Goal: Task Accomplishment & Management: Manage account settings

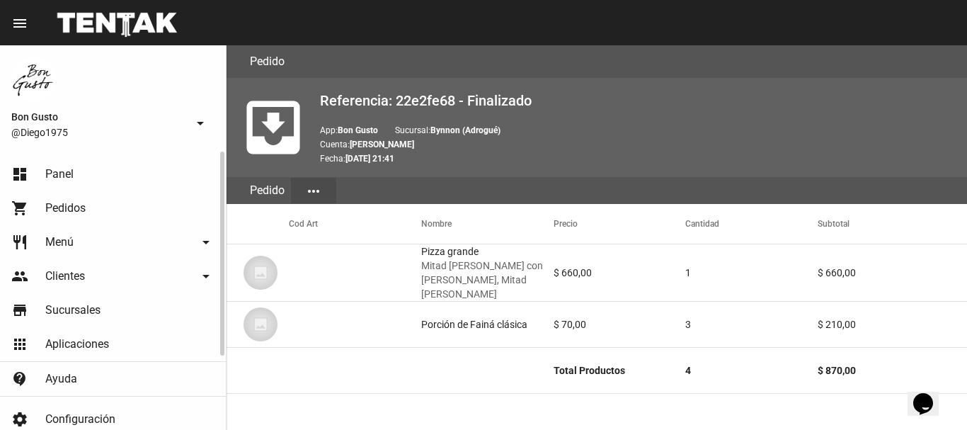
click at [94, 169] on link "dashboard Panel" at bounding box center [113, 174] width 226 height 34
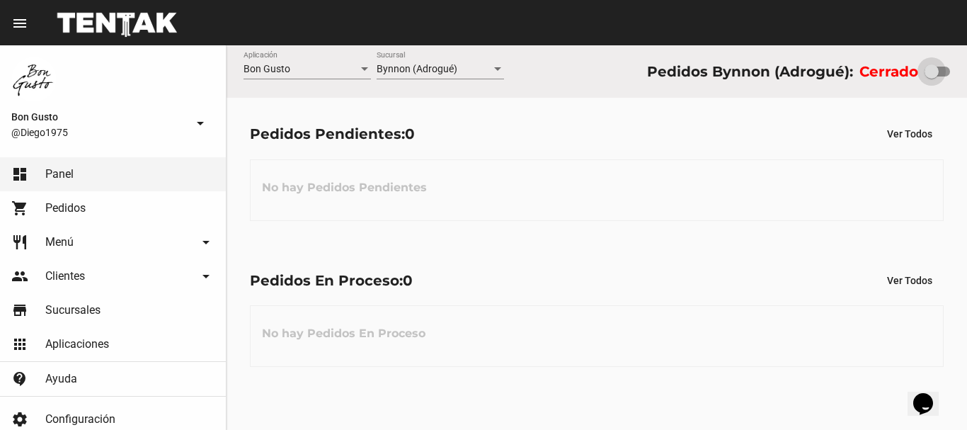
click at [942, 72] on div at bounding box center [937, 72] width 25 height 10
click at [932, 76] on input "checkbox" at bounding box center [931, 76] width 1 height 1
checkbox input "true"
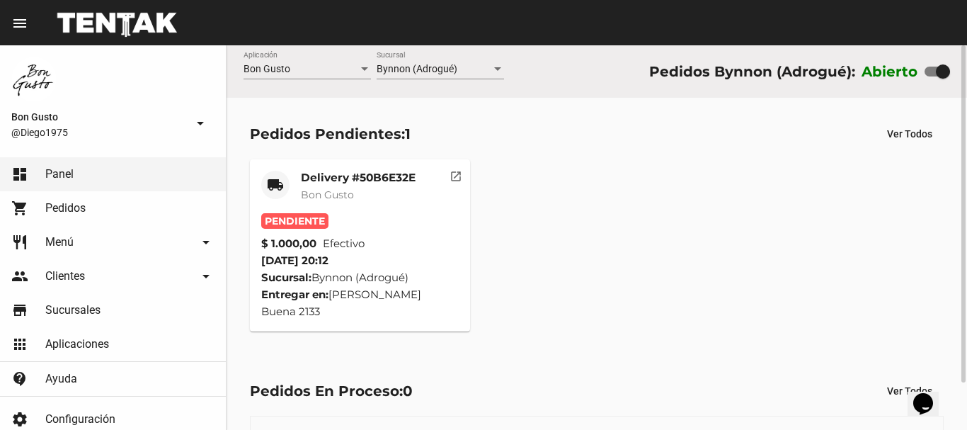
click at [394, 208] on div "Delivery #50B6E32E Bon Gusto" at bounding box center [358, 192] width 115 height 42
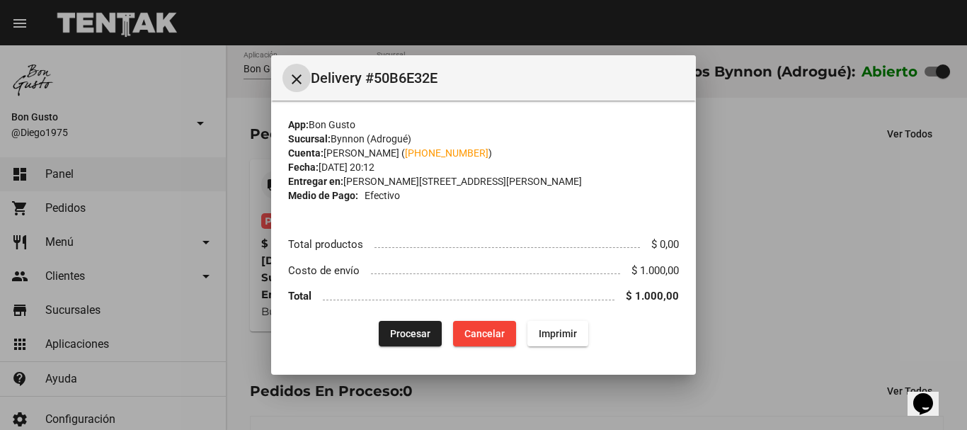
click at [824, 178] on div at bounding box center [483, 215] width 967 height 430
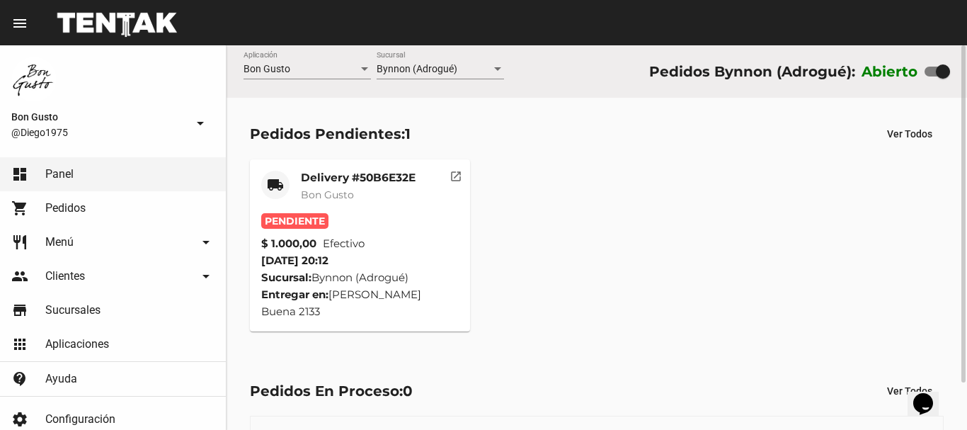
click at [450, 171] on mat-icon "open_in_new" at bounding box center [456, 174] width 13 height 13
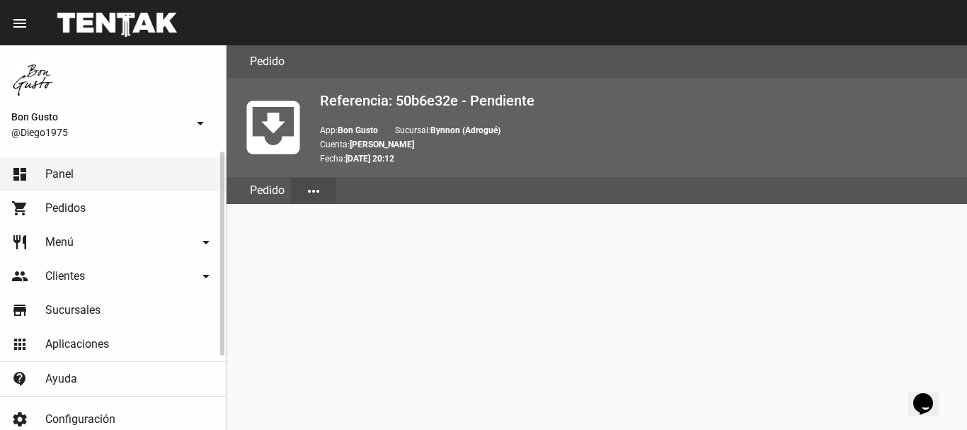
click at [69, 178] on span "Panel" at bounding box center [59, 174] width 28 height 14
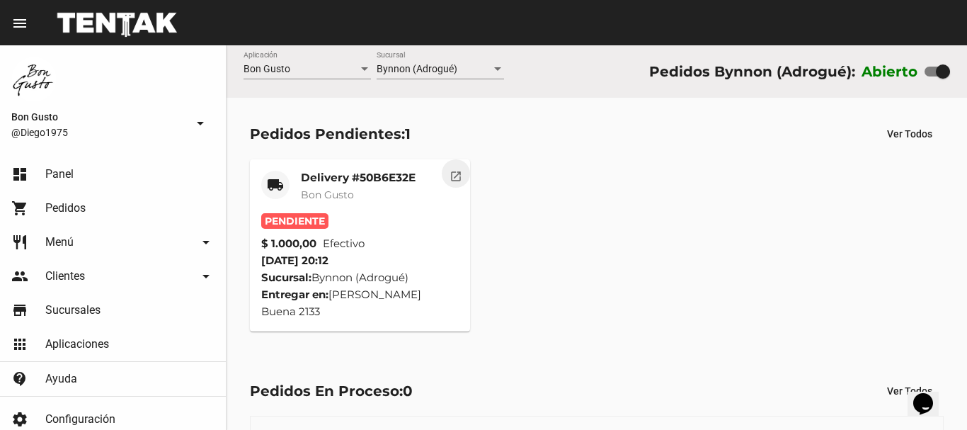
click at [447, 173] on button "open_in_new" at bounding box center [456, 173] width 28 height 28
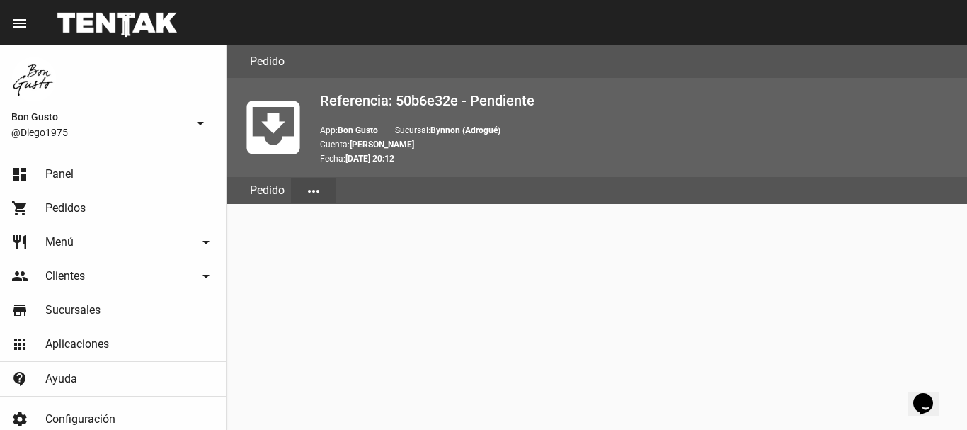
click at [882, 132] on p "App: Bon [PERSON_NAME]: [PERSON_NAME] (Adrogué)" at bounding box center [638, 130] width 636 height 14
click at [112, 172] on link "dashboard Panel" at bounding box center [113, 174] width 226 height 34
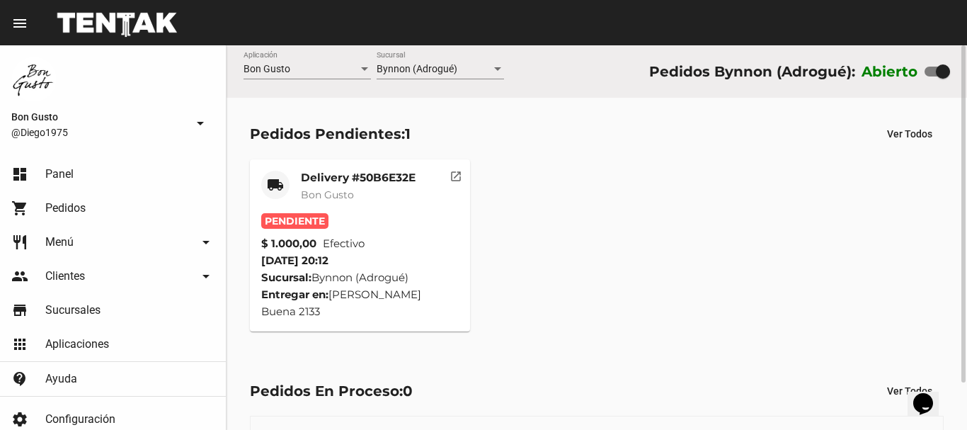
click at [455, 181] on mat-icon "open_in_new" at bounding box center [456, 174] width 13 height 13
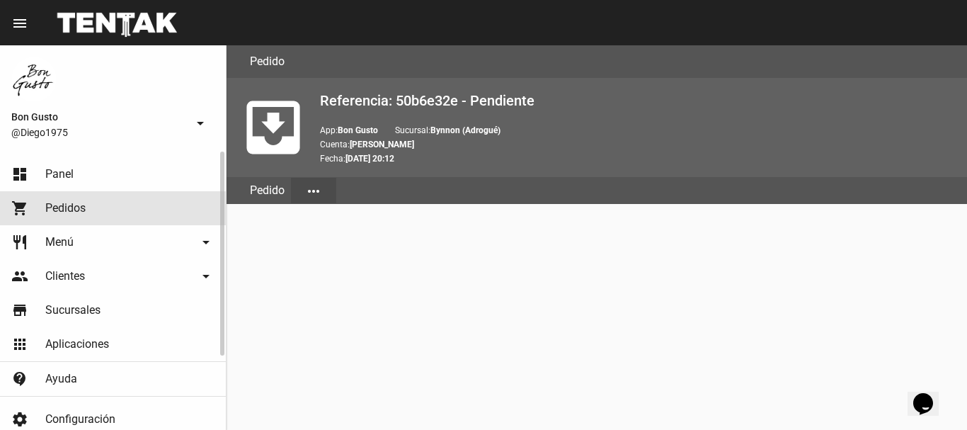
click at [90, 210] on link "shopping_cart Pedidos" at bounding box center [113, 208] width 226 height 34
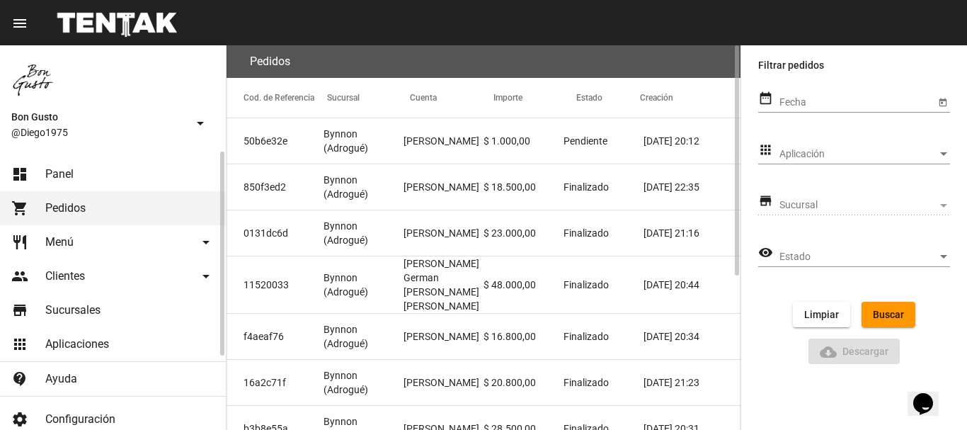
click at [89, 184] on link "dashboard Panel" at bounding box center [113, 174] width 226 height 34
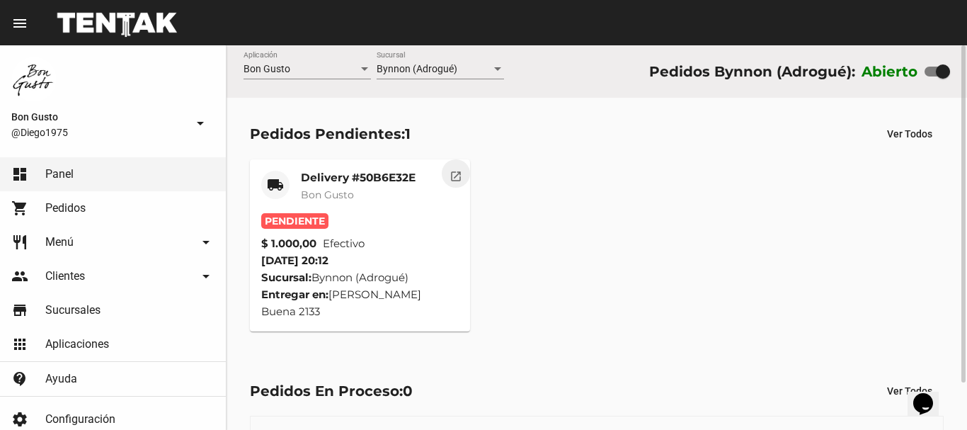
click at [457, 185] on button "open_in_new" at bounding box center [456, 173] width 28 height 28
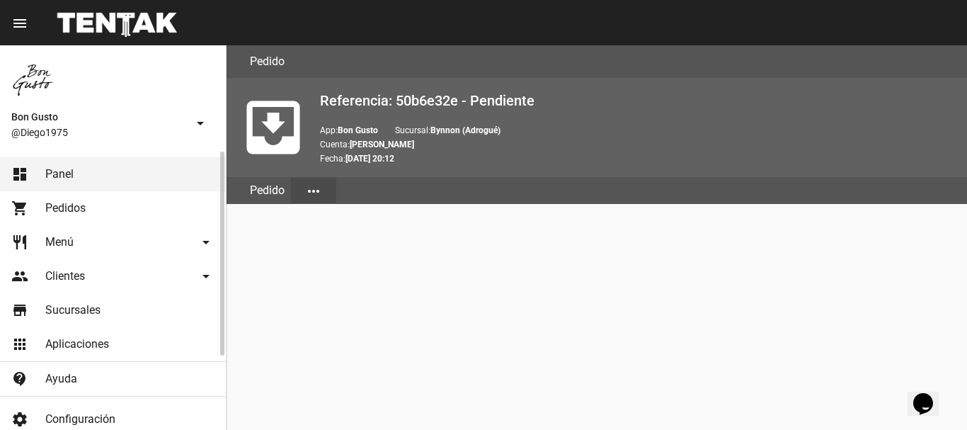
click at [141, 166] on link "dashboard Panel" at bounding box center [113, 174] width 226 height 34
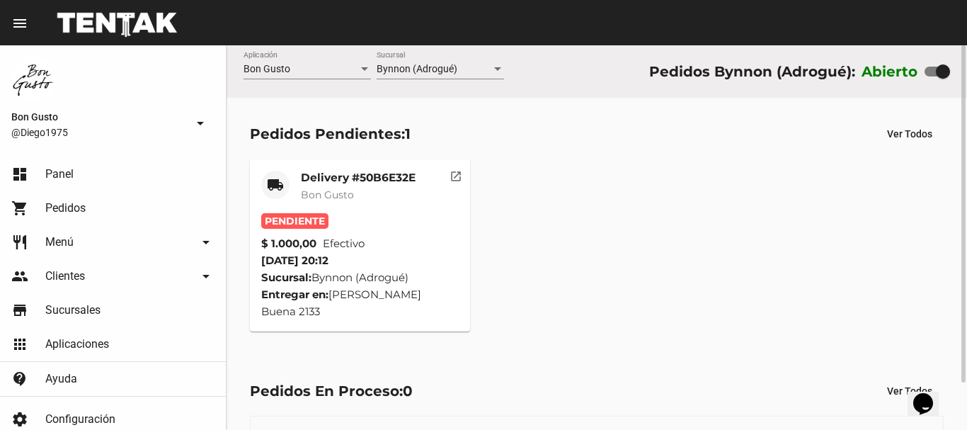
click at [421, 240] on div "$ 1.000,00 Efectivo" at bounding box center [360, 243] width 198 height 17
click at [353, 191] on span "Bon Gusto" at bounding box center [327, 194] width 53 height 13
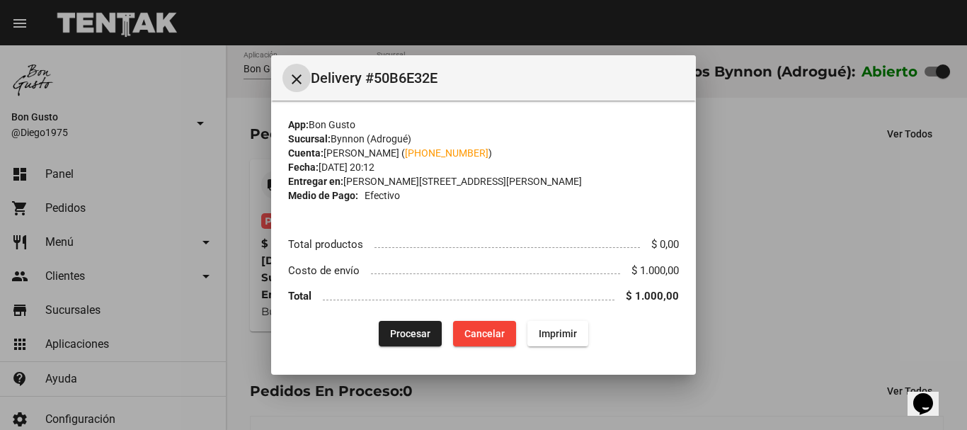
click at [411, 331] on span "Procesar" at bounding box center [410, 333] width 40 height 11
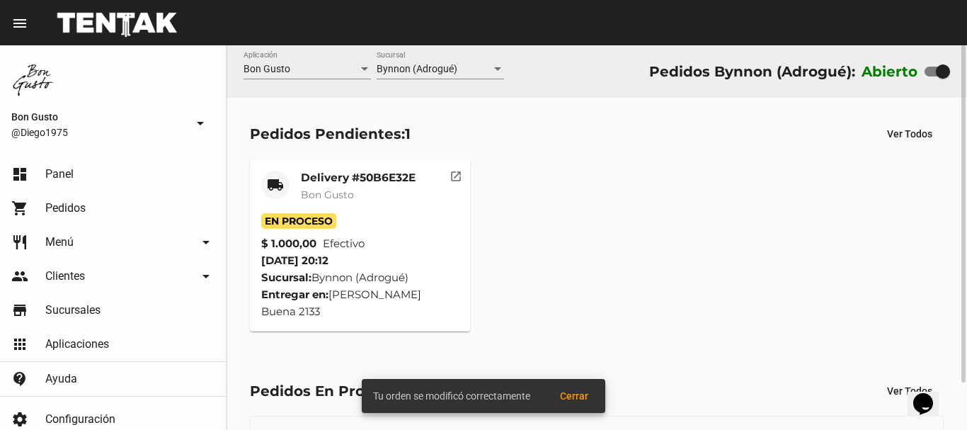
click at [454, 178] on mat-icon "open_in_new" at bounding box center [456, 174] width 13 height 13
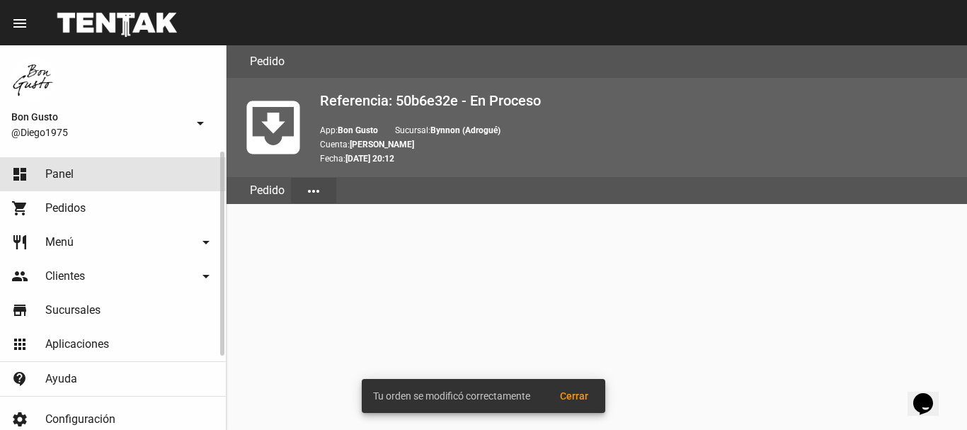
click at [59, 171] on span "Panel" at bounding box center [59, 174] width 28 height 14
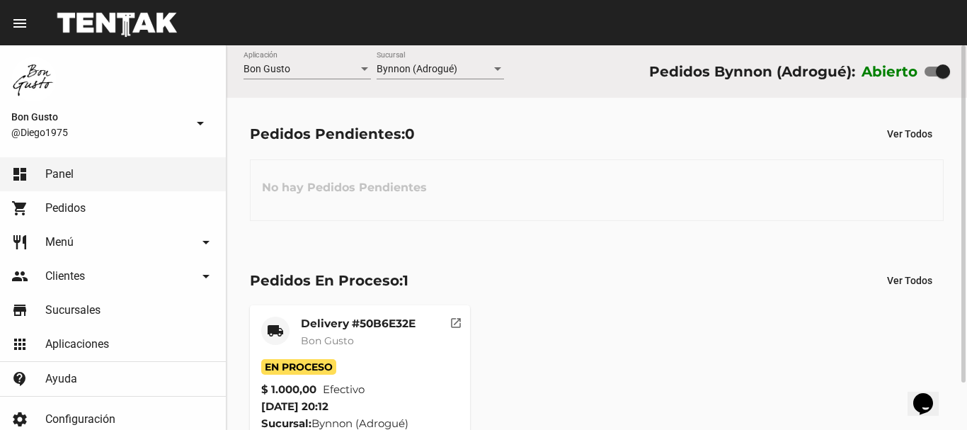
click at [370, 338] on mat-card-subtitle "Bon Gusto" at bounding box center [358, 341] width 115 height 14
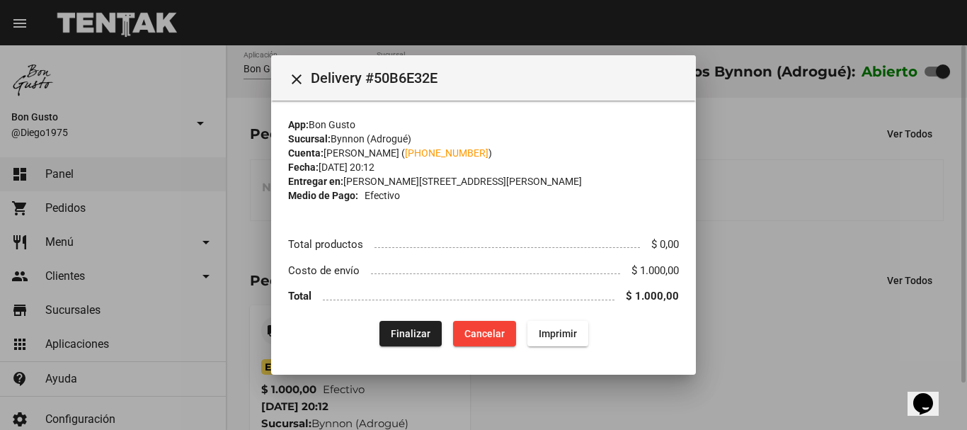
click at [782, 258] on div at bounding box center [483, 215] width 967 height 430
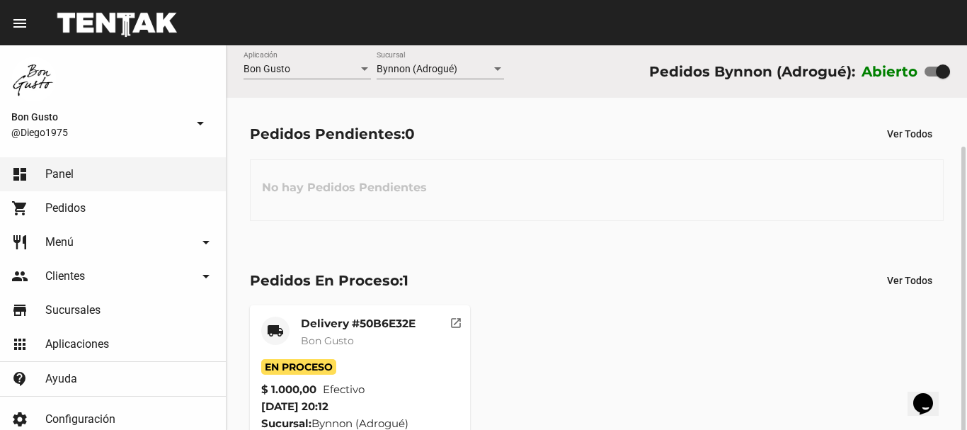
scroll to position [54, 0]
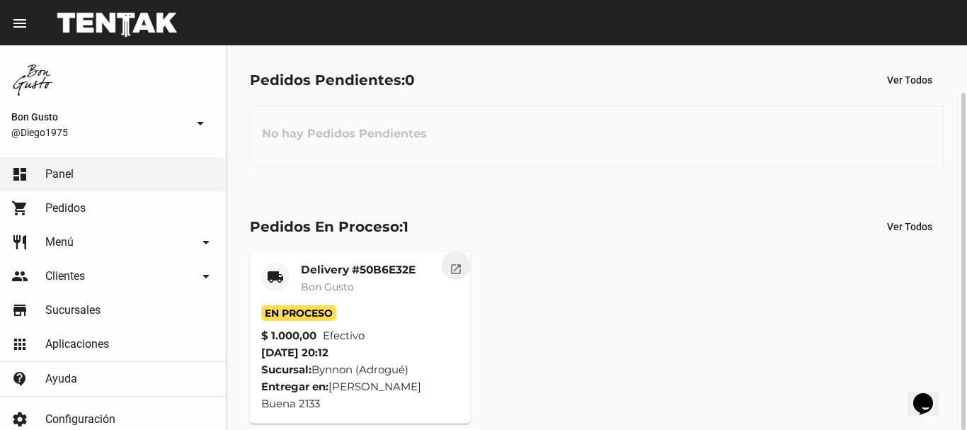
click at [450, 266] on mat-icon "open_in_new" at bounding box center [456, 267] width 13 height 13
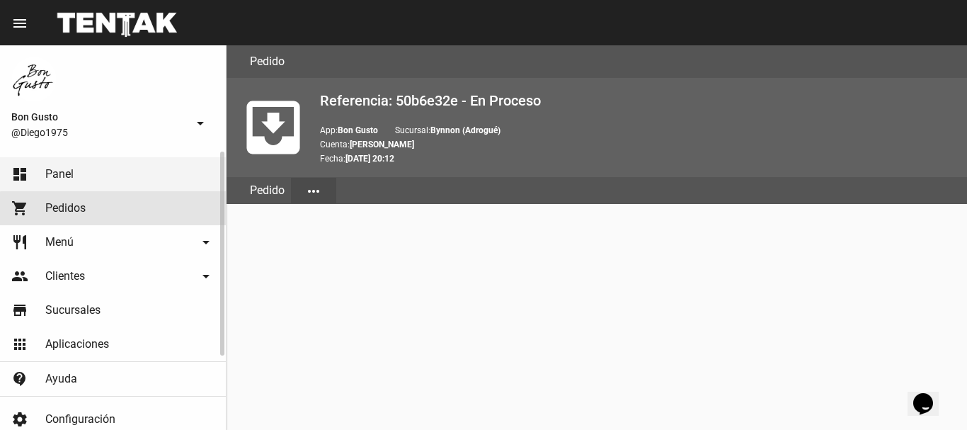
click at [129, 222] on link "shopping_cart Pedidos" at bounding box center [113, 208] width 226 height 34
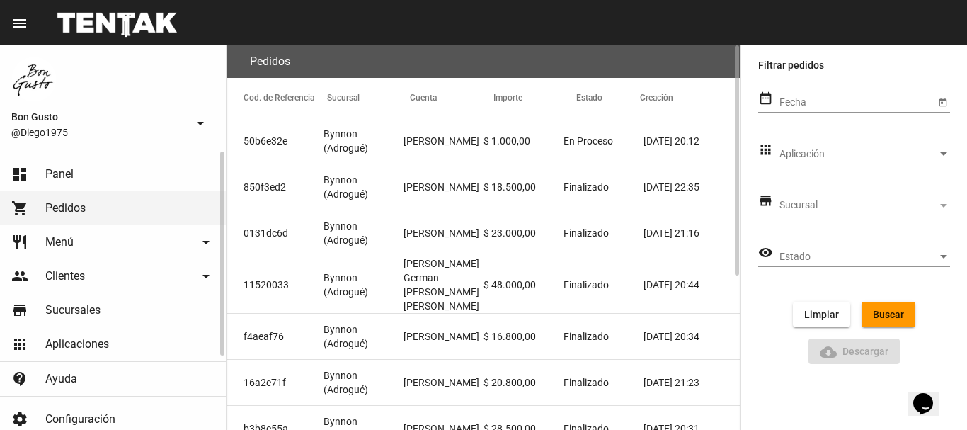
click at [86, 161] on link "dashboard Panel" at bounding box center [113, 174] width 226 height 34
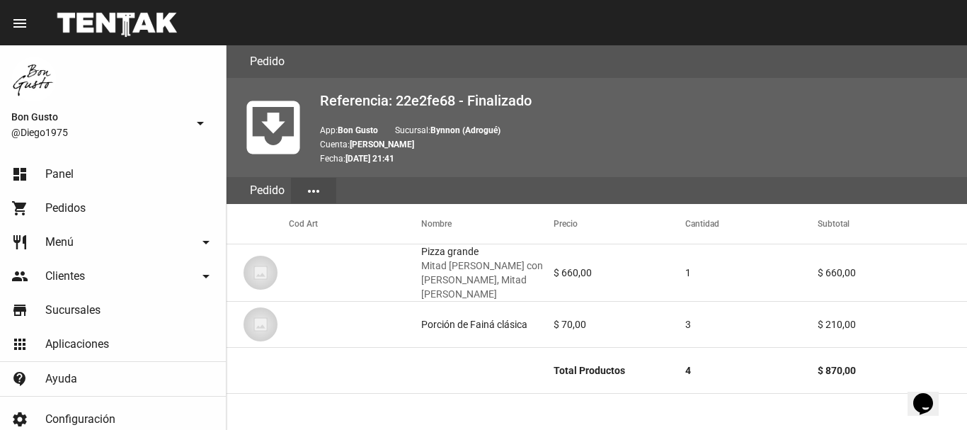
scroll to position [734, 0]
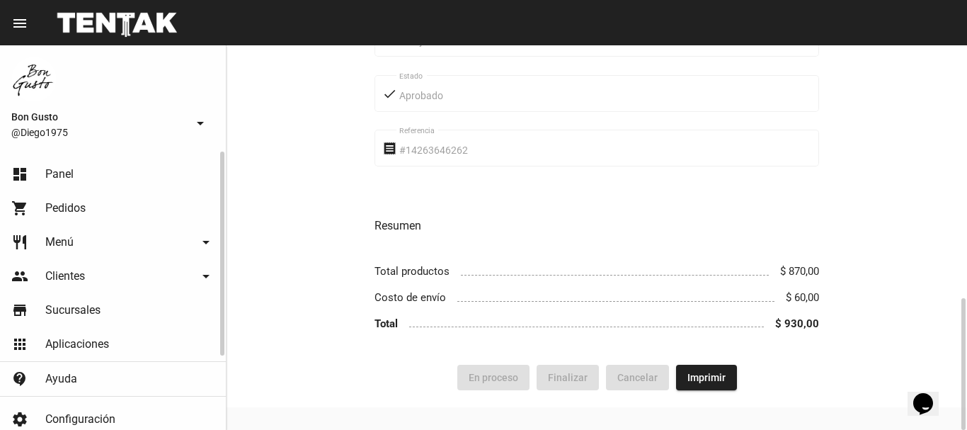
click at [66, 171] on span "Panel" at bounding box center [59, 174] width 28 height 14
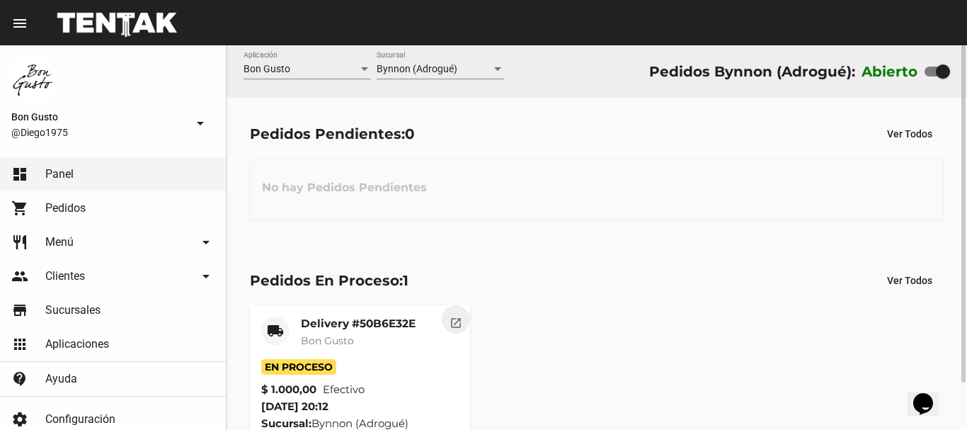
click at [449, 330] on button "open_in_new" at bounding box center [456, 319] width 28 height 28
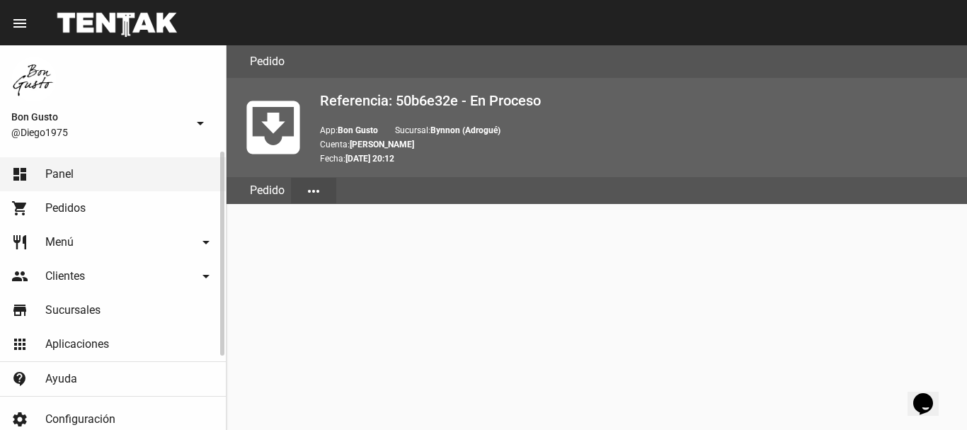
click at [76, 178] on link "dashboard Panel" at bounding box center [113, 174] width 226 height 34
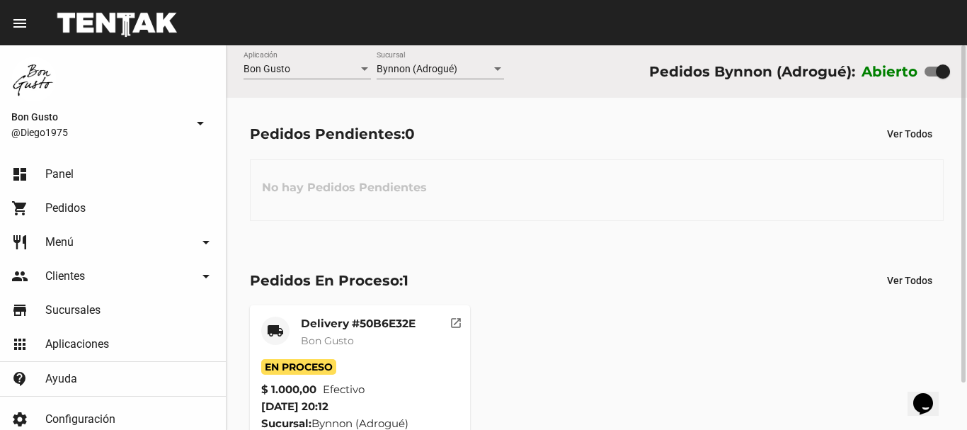
click at [384, 353] on div "Delivery #50B6E32E Bon Gusto" at bounding box center [358, 338] width 115 height 42
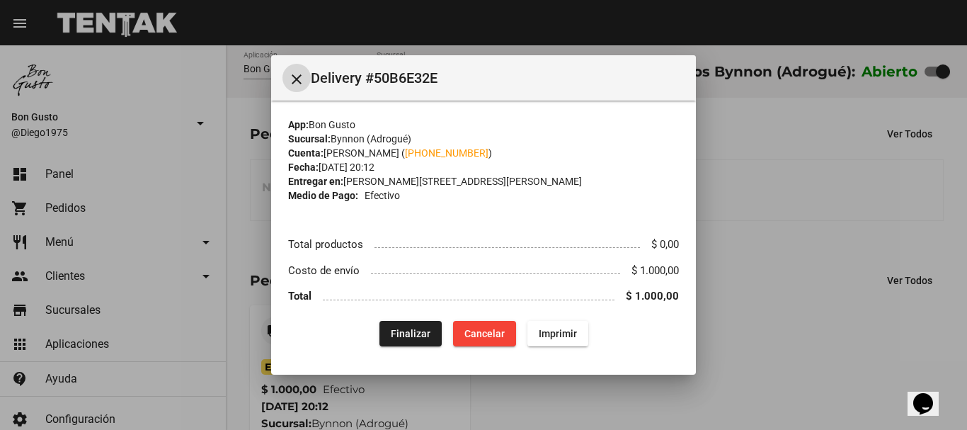
click at [780, 217] on div at bounding box center [483, 215] width 967 height 430
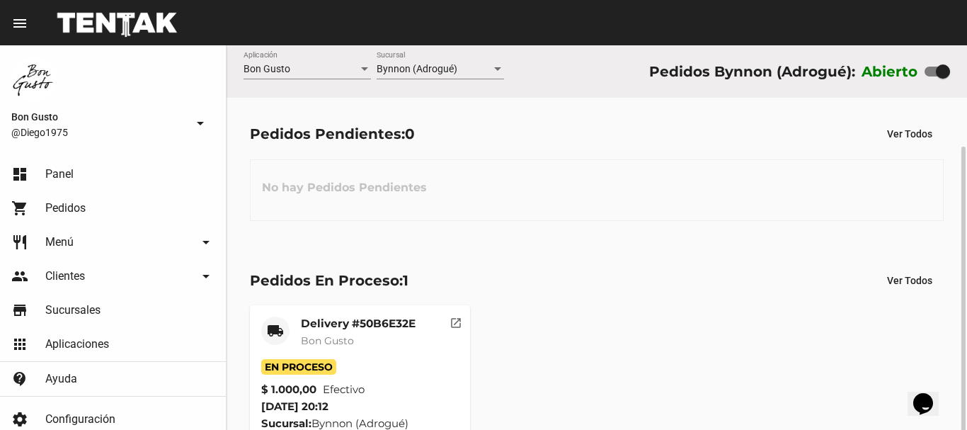
scroll to position [54, 0]
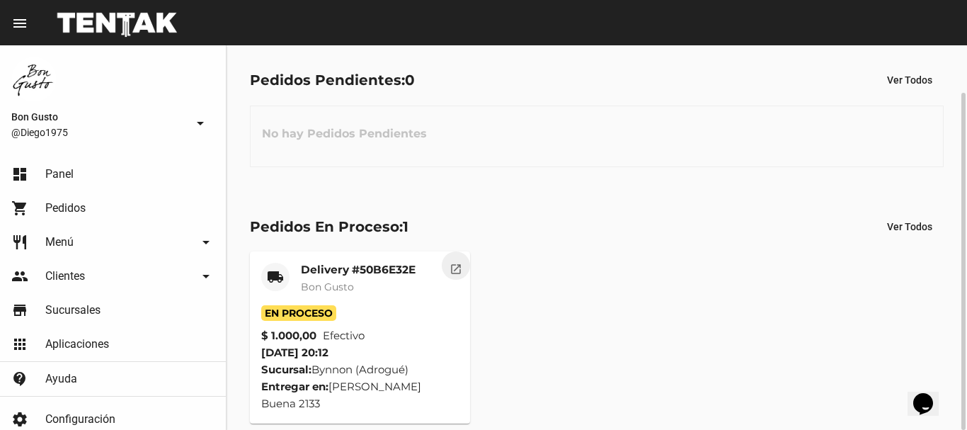
click at [457, 263] on mat-icon "open_in_new" at bounding box center [456, 267] width 13 height 13
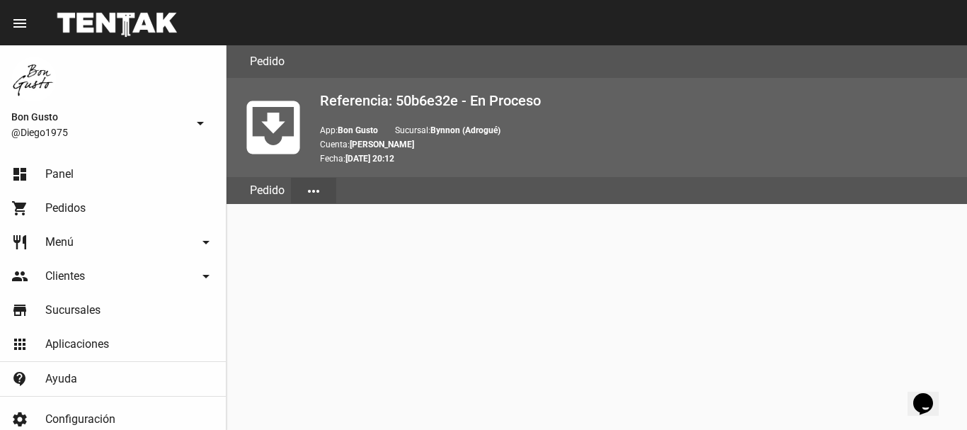
click at [303, 182] on button "more_horiz" at bounding box center [313, 190] width 45 height 25
click at [335, 260] on button "Pedido" at bounding box center [330, 260] width 79 height 34
click at [307, 190] on mat-icon "more_horiz" at bounding box center [313, 191] width 17 height 17
click at [326, 253] on button "Pedido" at bounding box center [330, 260] width 79 height 34
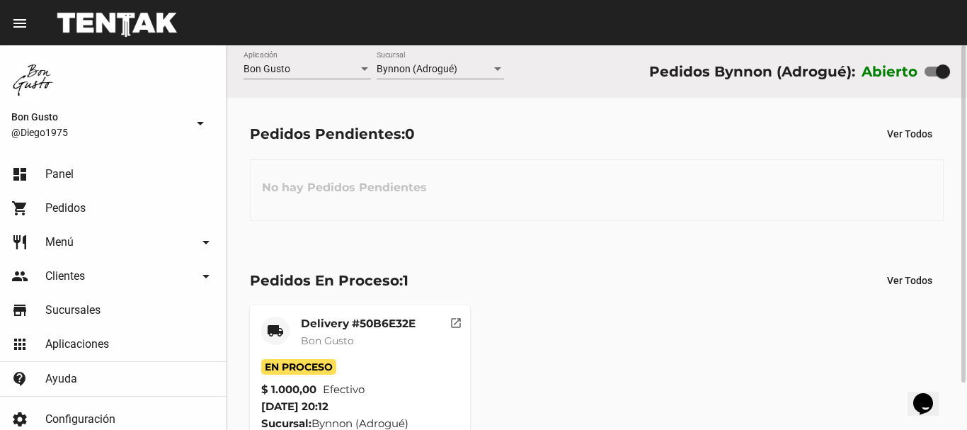
scroll to position [54, 0]
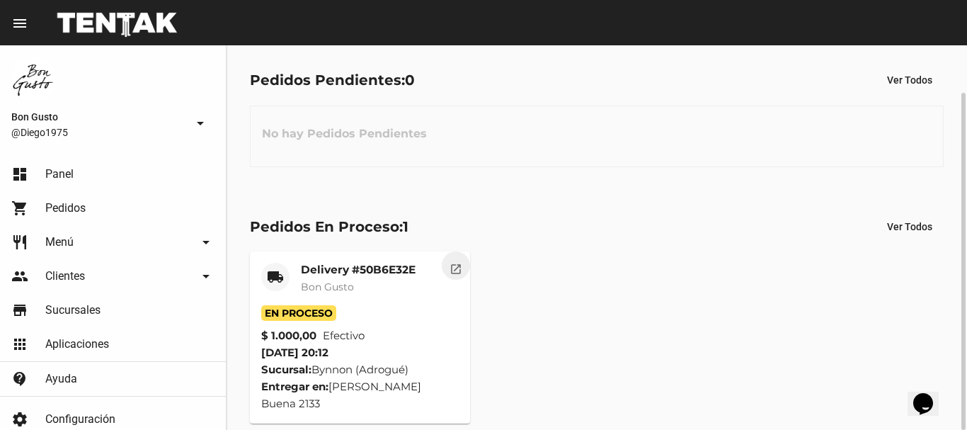
click at [465, 261] on button "open_in_new" at bounding box center [456, 265] width 28 height 28
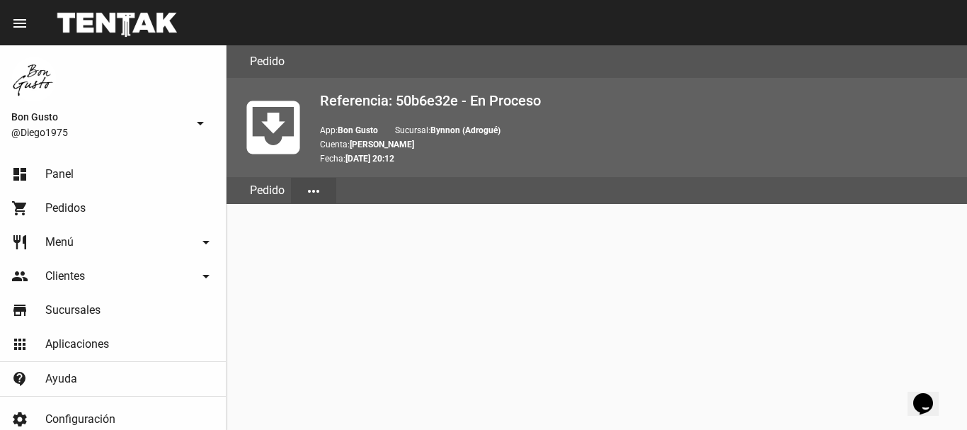
click at [292, 181] on button "more_horiz" at bounding box center [313, 190] width 45 height 25
click at [334, 220] on button "Detalle" at bounding box center [330, 226] width 79 height 34
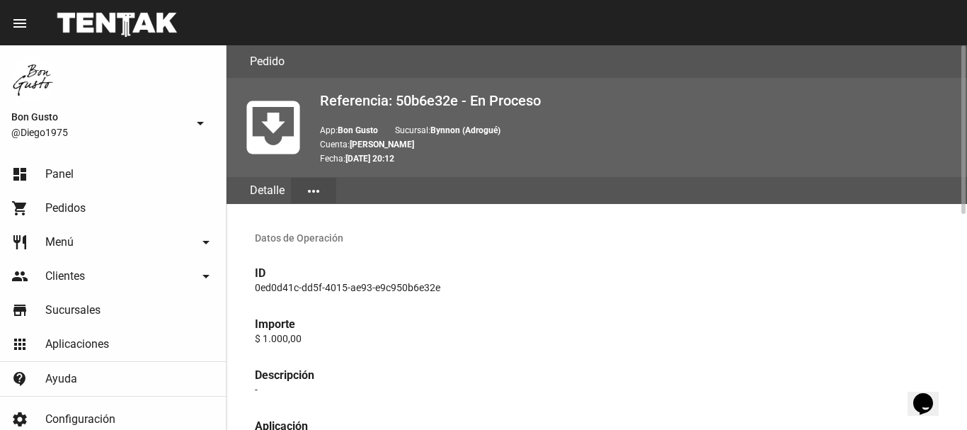
click at [331, 252] on h3 "Datos de Operación" at bounding box center [597, 238] width 707 height 34
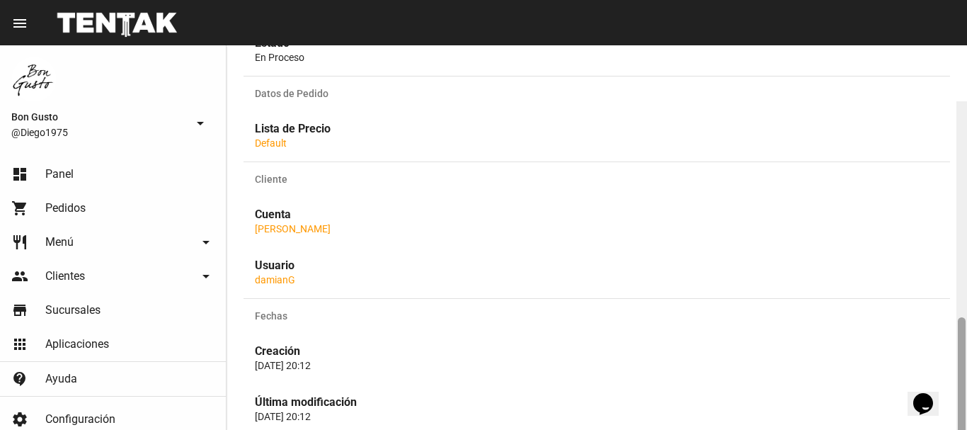
scroll to position [490, 0]
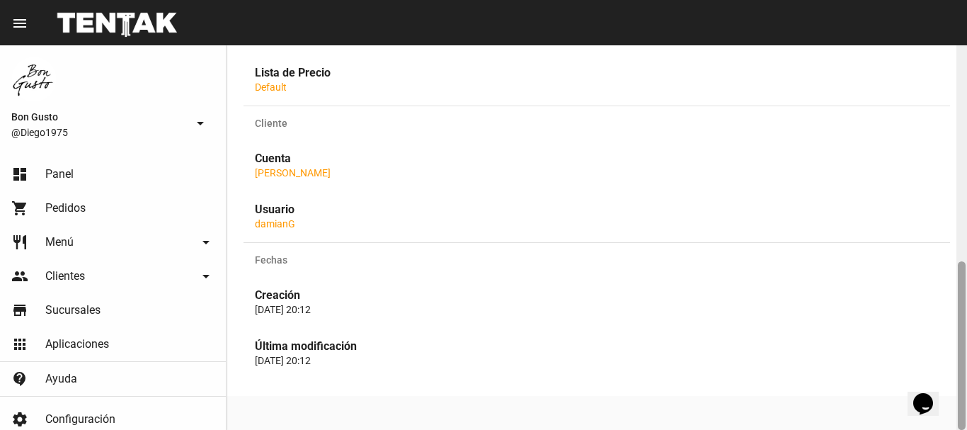
drag, startPoint x: 964, startPoint y: 297, endPoint x: 955, endPoint y: 310, distance: 16.7
click at [955, 310] on div "Pedido move_to_inbox Referencia: 50b6e32e - En Proceso App: Bon Gusto Sucursal:…" at bounding box center [597, 237] width 741 height 384
drag, startPoint x: 967, startPoint y: 297, endPoint x: 966, endPoint y: 236, distance: 61.6
click at [966, 235] on div at bounding box center [962, 237] width 11 height 384
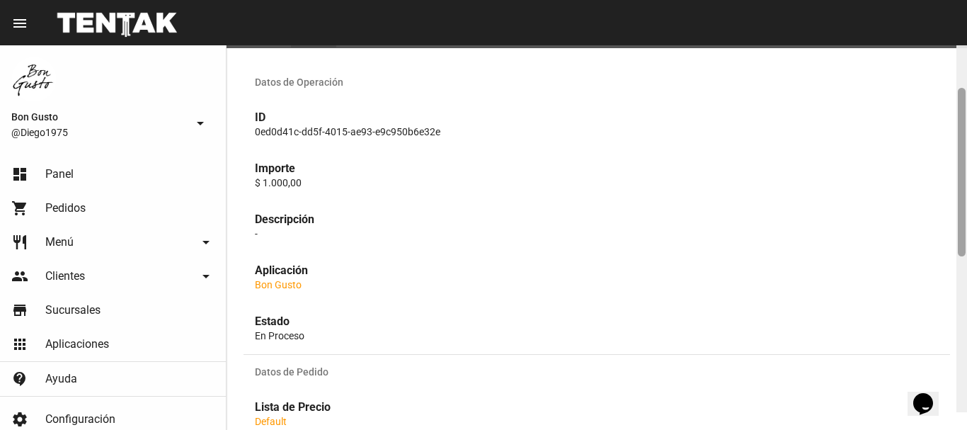
scroll to position [138, 0]
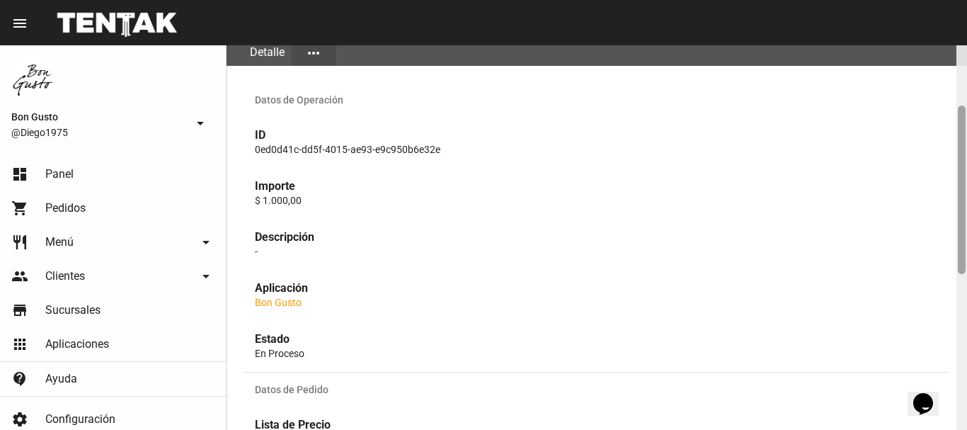
drag, startPoint x: 959, startPoint y: 275, endPoint x: 967, endPoint y: 120, distance: 155.3
click at [967, 120] on div at bounding box center [962, 237] width 11 height 384
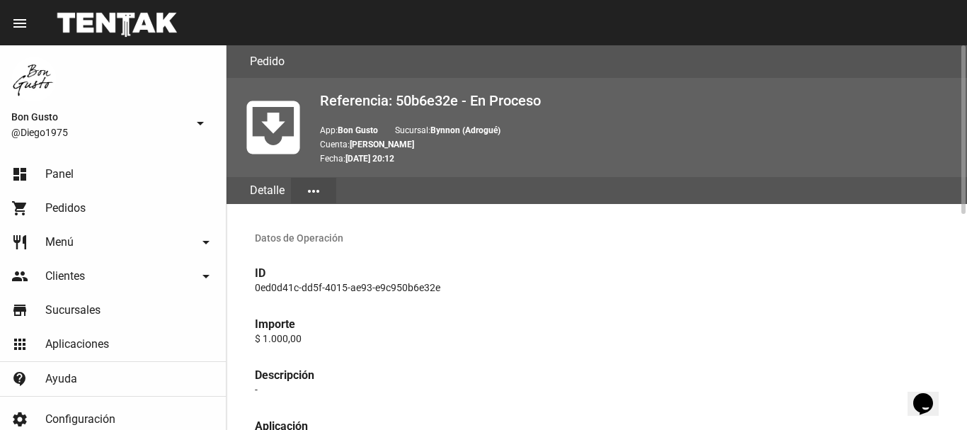
click at [320, 181] on button "more_horiz" at bounding box center [313, 190] width 45 height 25
click at [344, 234] on button "Detalle" at bounding box center [330, 226] width 79 height 34
click at [312, 198] on mat-icon "more_horiz" at bounding box center [313, 191] width 17 height 17
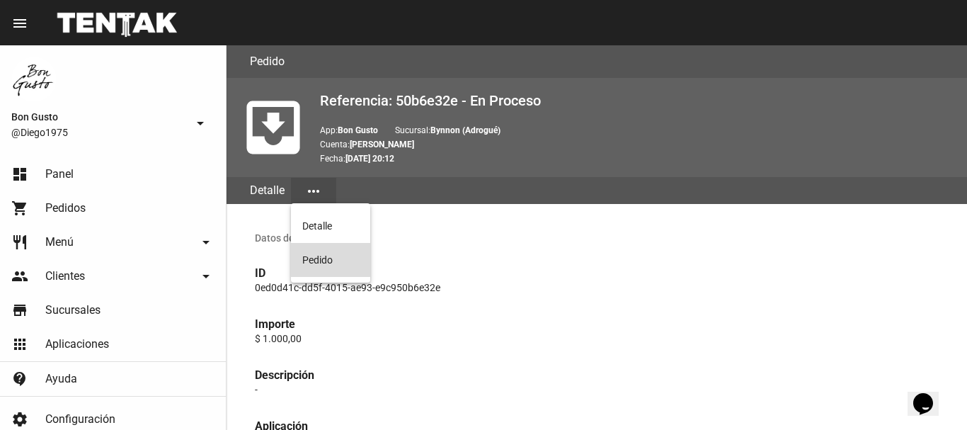
click at [326, 253] on button "Pedido" at bounding box center [330, 260] width 79 height 34
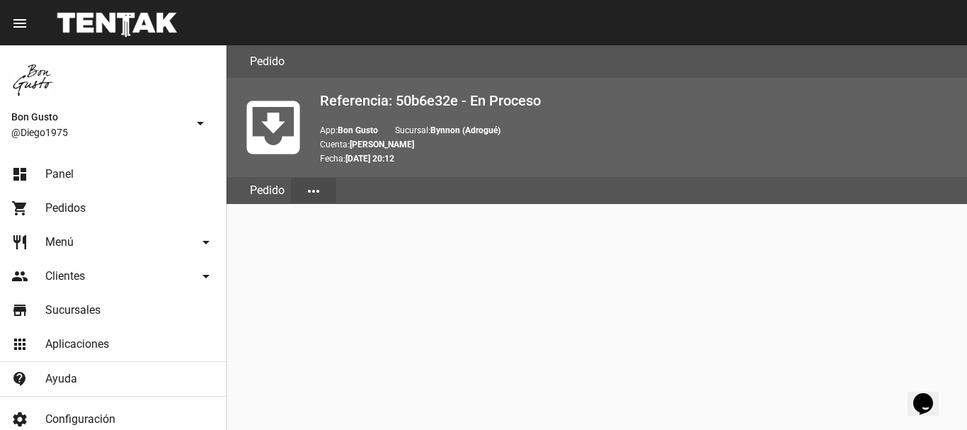
click at [275, 196] on div "Pedido" at bounding box center [267, 190] width 47 height 27
click at [118, 172] on link "dashboard Panel" at bounding box center [113, 174] width 226 height 34
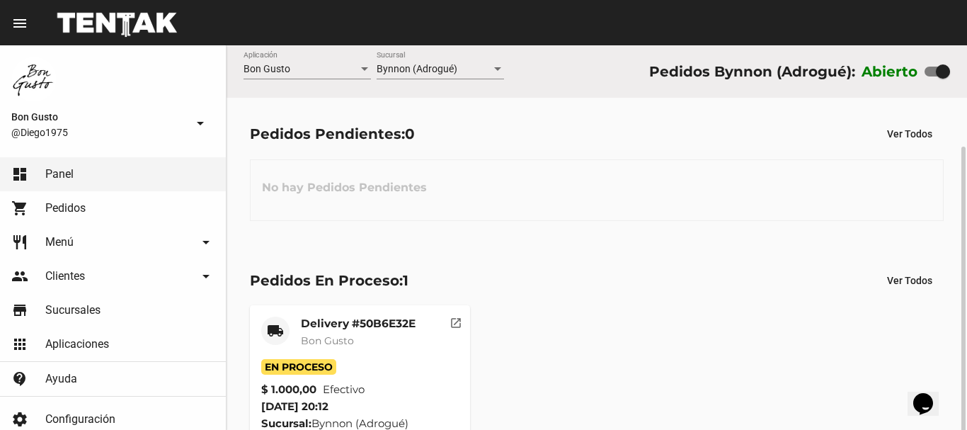
scroll to position [54, 0]
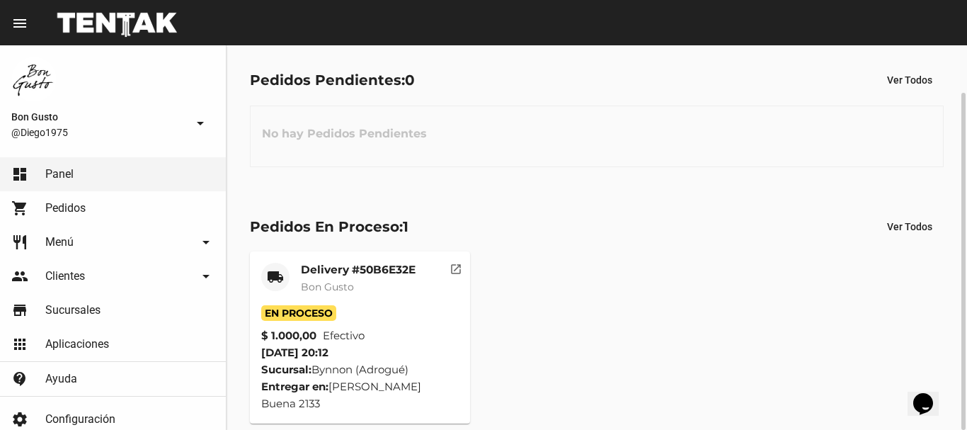
drag, startPoint x: 382, startPoint y: 275, endPoint x: 556, endPoint y: 344, distance: 187.2
click at [556, 344] on div "local_shipping Delivery #50B6E32E Bon Gusto En Proceso $ 1.000,00 Efectivo 13/9…" at bounding box center [597, 337] width 707 height 185
click at [455, 269] on mat-icon "open_in_new" at bounding box center [456, 267] width 13 height 13
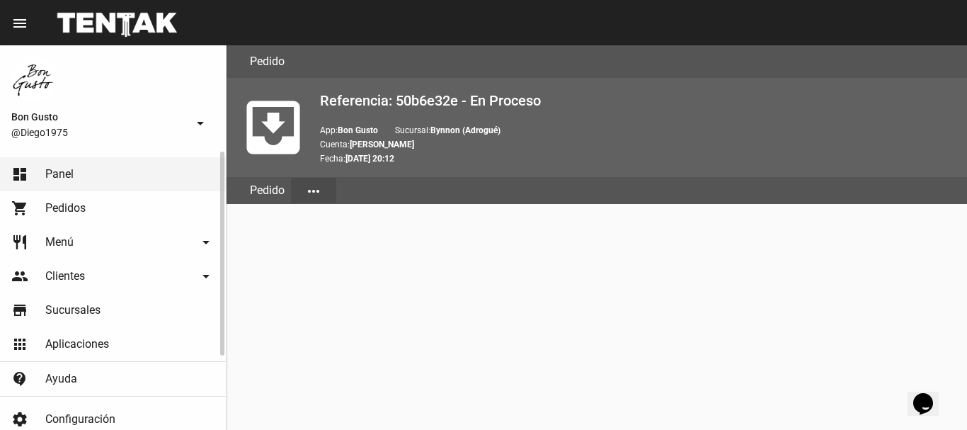
click at [96, 176] on link "dashboard Panel" at bounding box center [113, 174] width 226 height 34
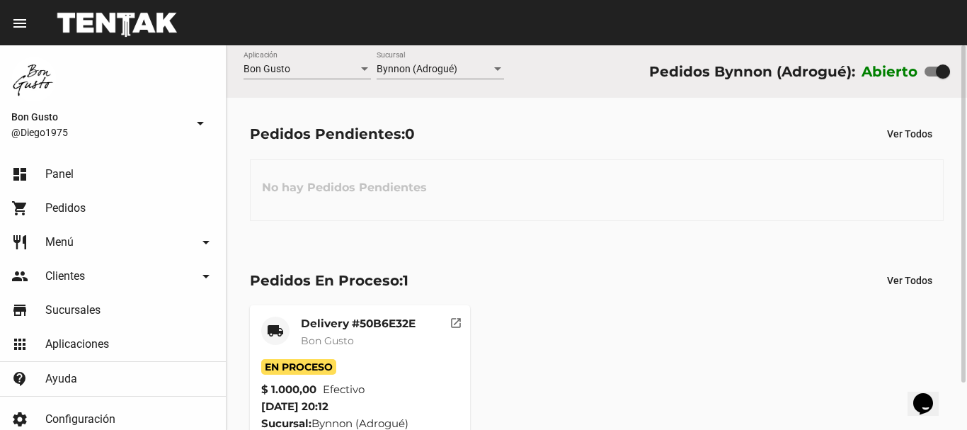
click at [354, 355] on div "Delivery #50B6E32E Bon Gusto" at bounding box center [358, 338] width 115 height 42
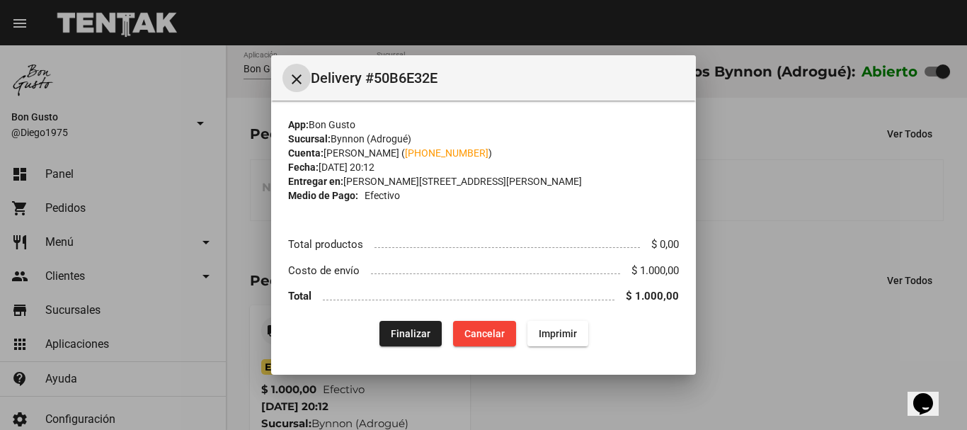
click at [486, 329] on span "Cancelar" at bounding box center [485, 333] width 40 height 11
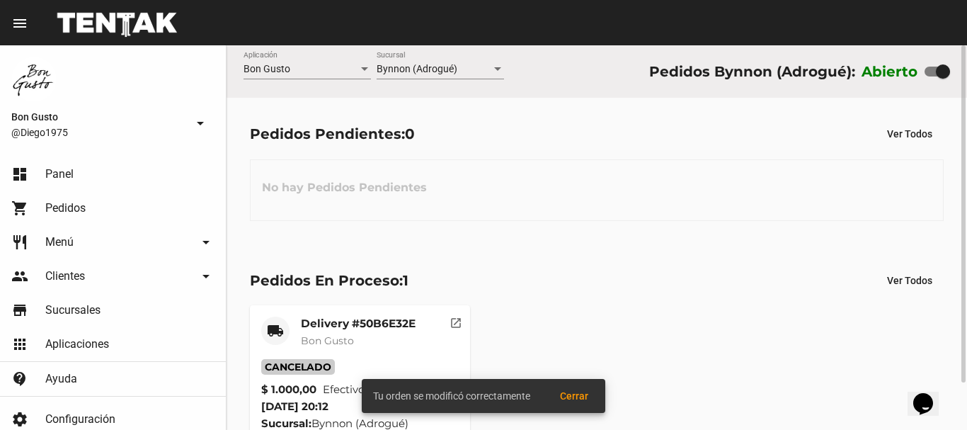
click at [716, 298] on div "Pedidos En Proceso: 1 Ver Todos local_shipping Delivery #50B6E32E Bon Gusto Can…" at bounding box center [597, 372] width 741 height 256
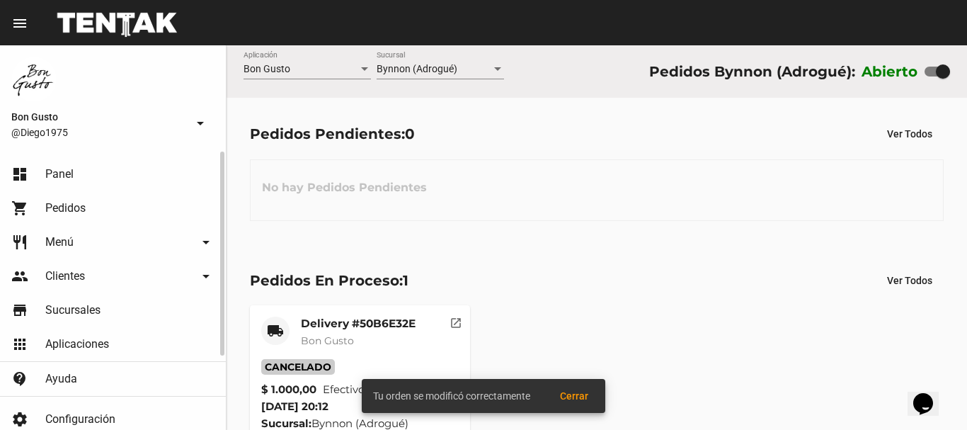
click at [74, 178] on link "dashboard Panel" at bounding box center [113, 174] width 226 height 34
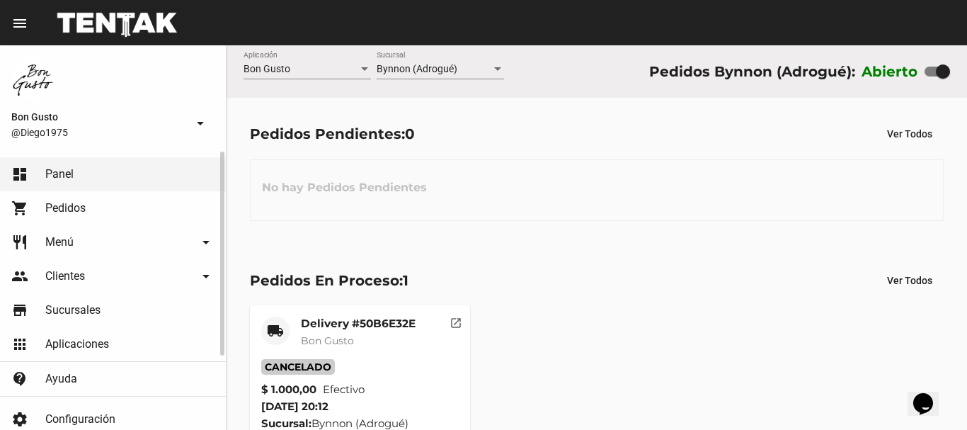
click at [89, 214] on link "shopping_cart Pedidos" at bounding box center [113, 208] width 226 height 34
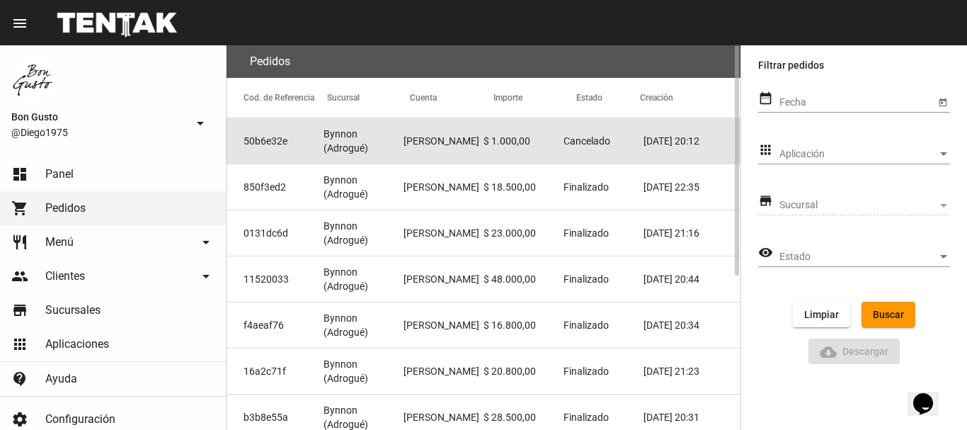
click at [438, 150] on mat-cell "[PERSON_NAME]" at bounding box center [444, 140] width 80 height 45
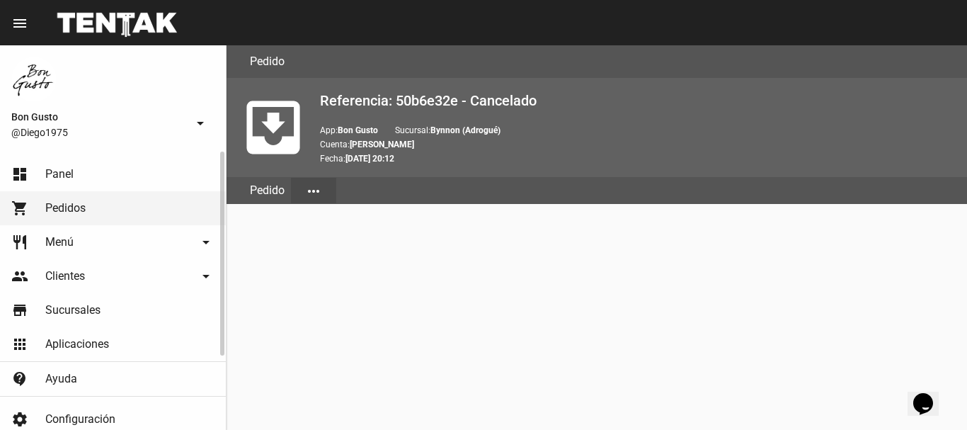
click at [50, 171] on span "Panel" at bounding box center [59, 174] width 28 height 14
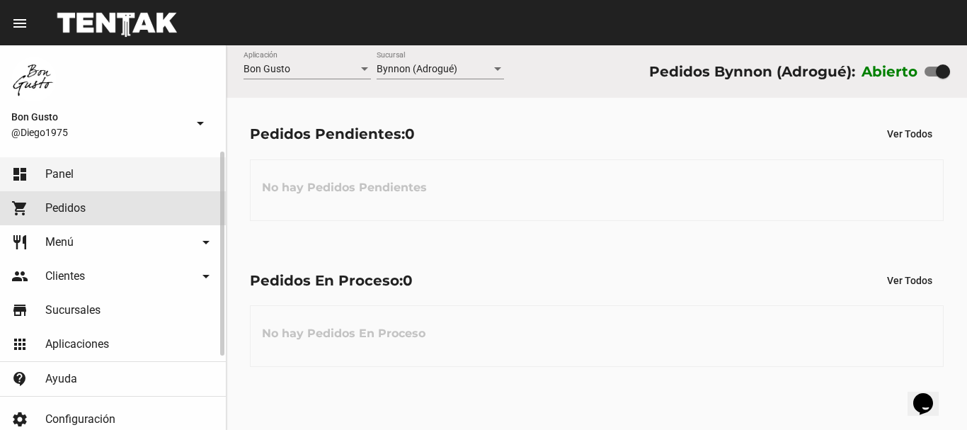
click at [81, 203] on span "Pedidos" at bounding box center [65, 208] width 40 height 14
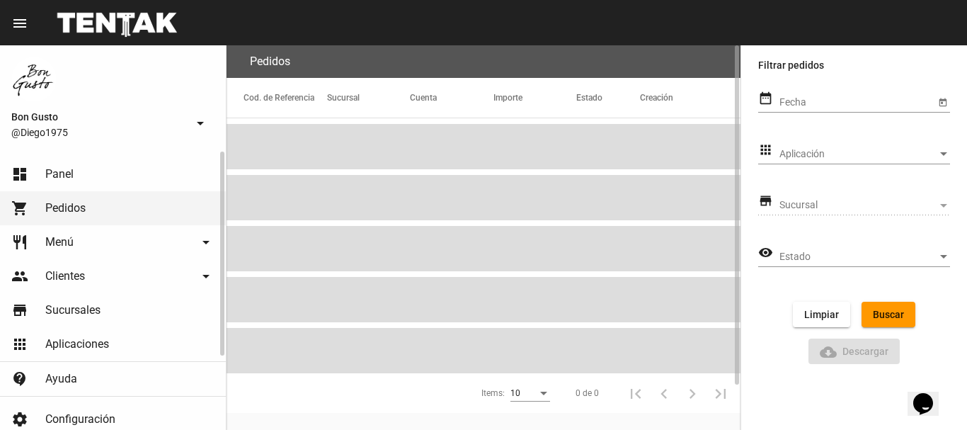
click at [74, 171] on link "dashboard Panel" at bounding box center [113, 174] width 226 height 34
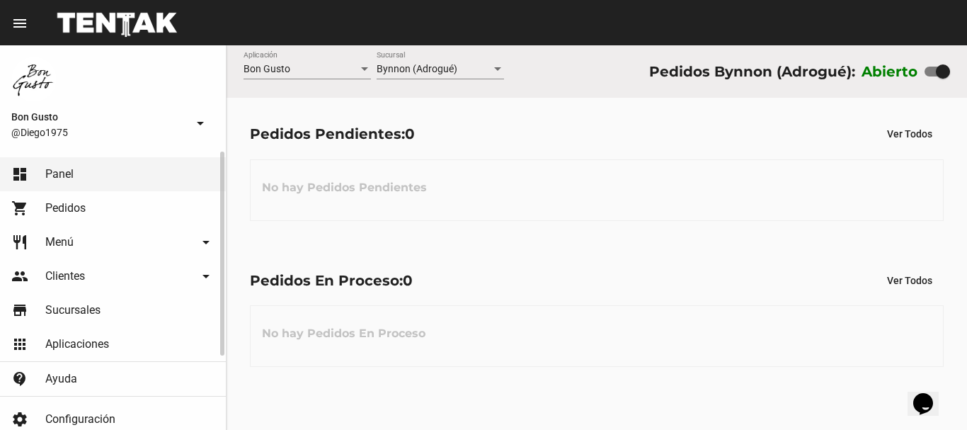
click at [120, 204] on link "shopping_cart Pedidos" at bounding box center [113, 208] width 226 height 34
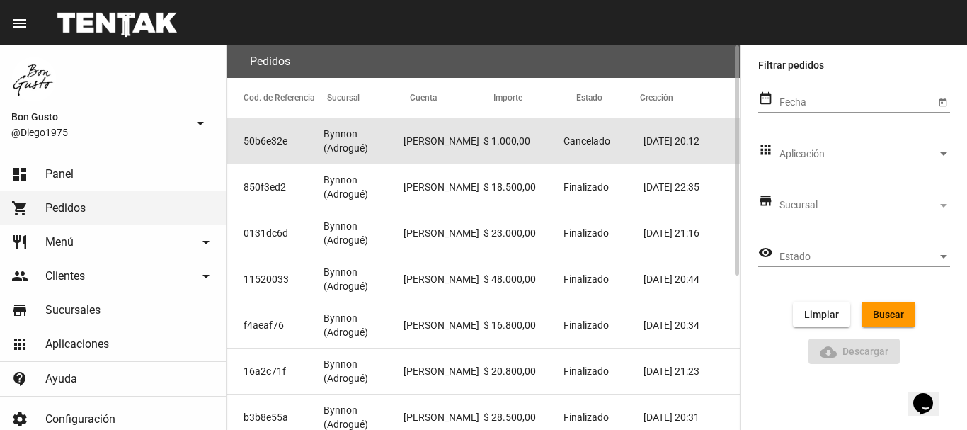
click at [549, 144] on mat-cell "$ 1.000,00" at bounding box center [524, 140] width 80 height 45
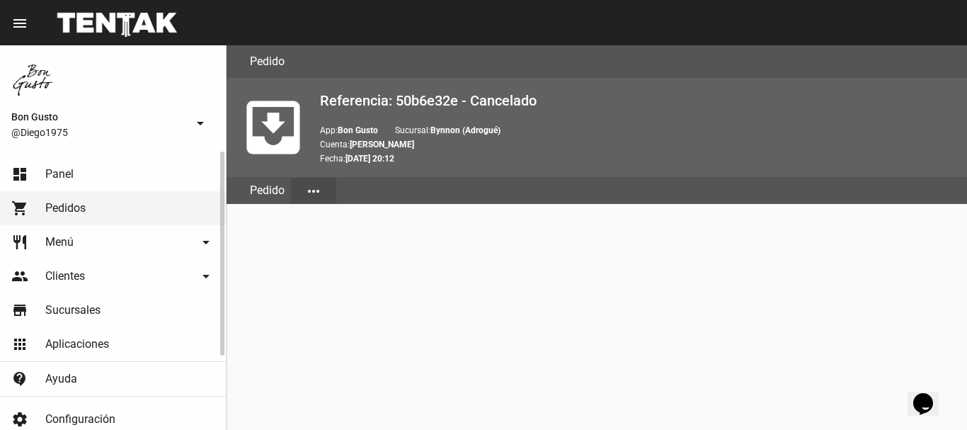
click at [82, 203] on span "Pedidos" at bounding box center [65, 208] width 40 height 14
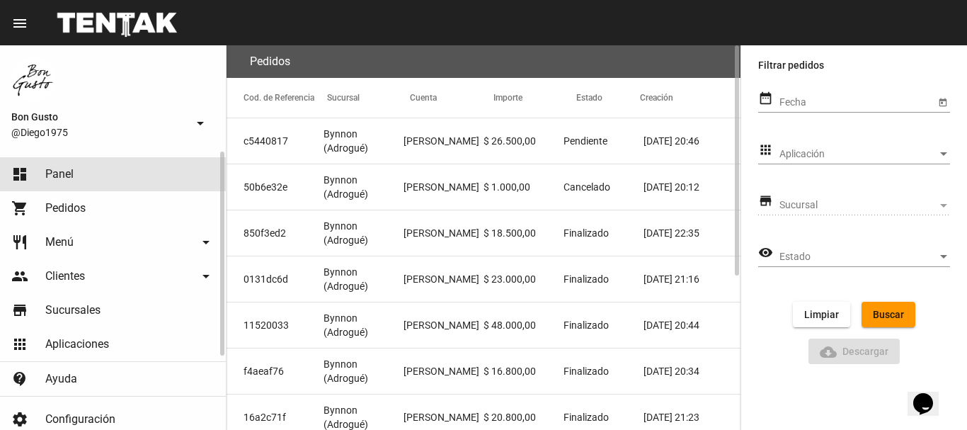
click at [86, 158] on link "dashboard Panel" at bounding box center [113, 174] width 226 height 34
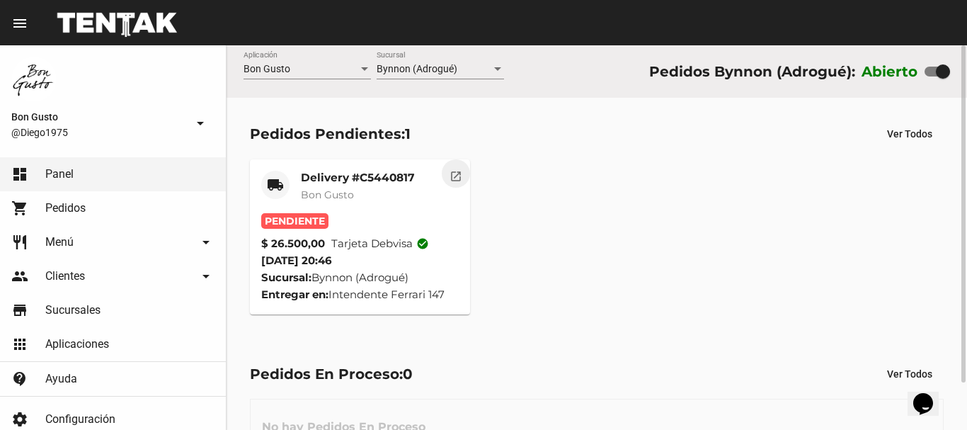
click at [450, 176] on mat-icon "open_in_new" at bounding box center [456, 174] width 13 height 13
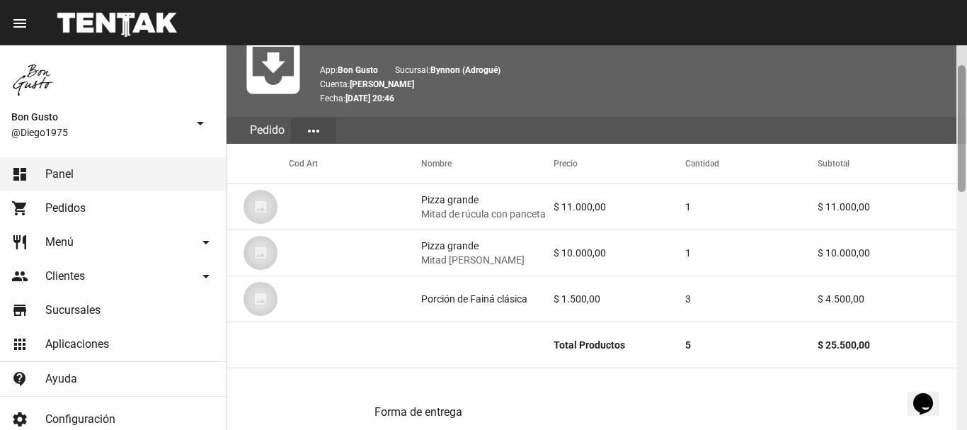
scroll to position [73, 0]
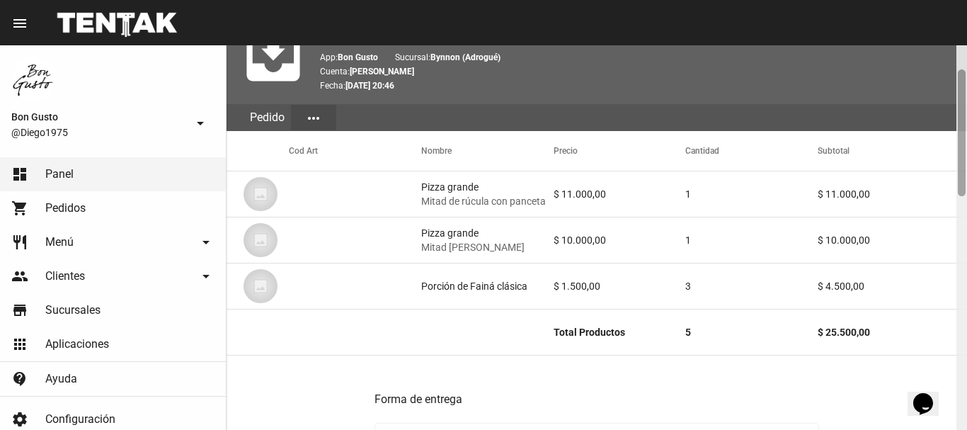
drag, startPoint x: 958, startPoint y: 76, endPoint x: 962, endPoint y: 100, distance: 24.4
click at [962, 100] on div at bounding box center [962, 132] width 8 height 127
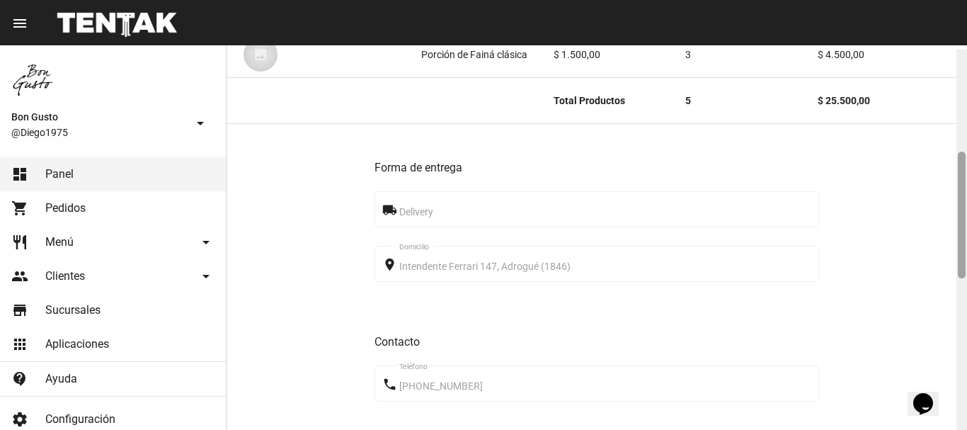
drag, startPoint x: 962, startPoint y: 84, endPoint x: 967, endPoint y: 161, distance: 78.0
click at [967, 161] on div at bounding box center [962, 242] width 11 height 384
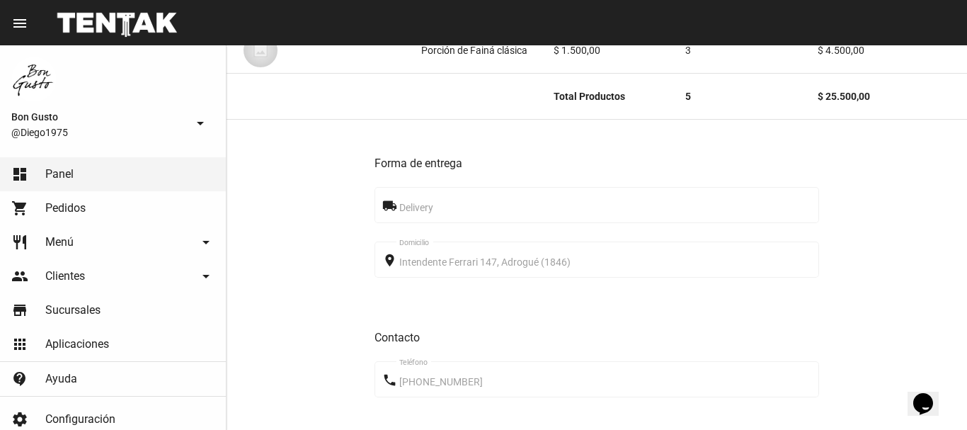
scroll to position [780, 0]
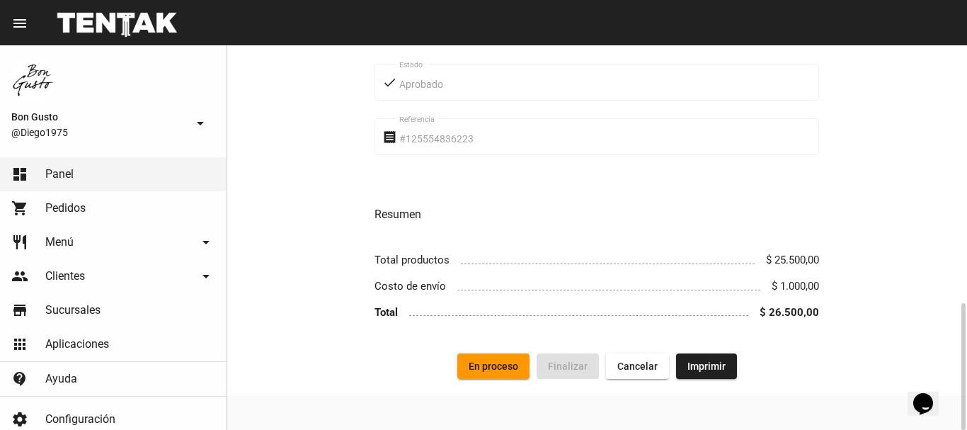
click at [506, 367] on span "En proceso" at bounding box center [494, 365] width 50 height 11
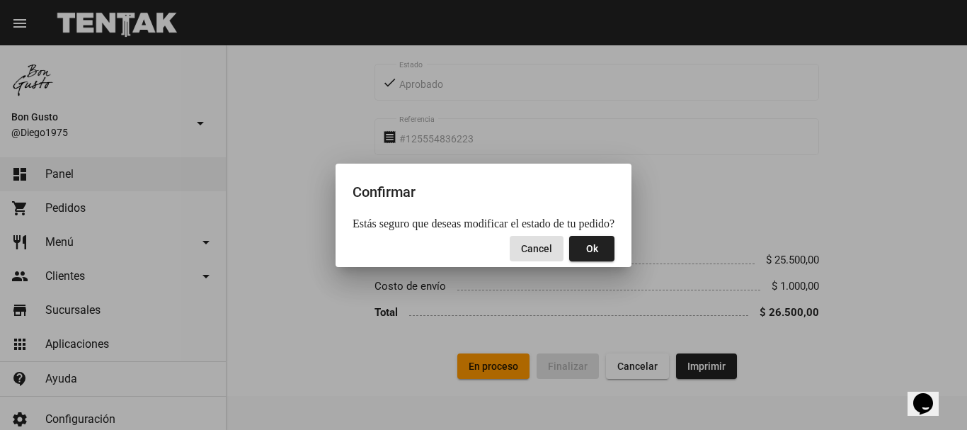
click at [592, 256] on button "Ok" at bounding box center [591, 248] width 45 height 25
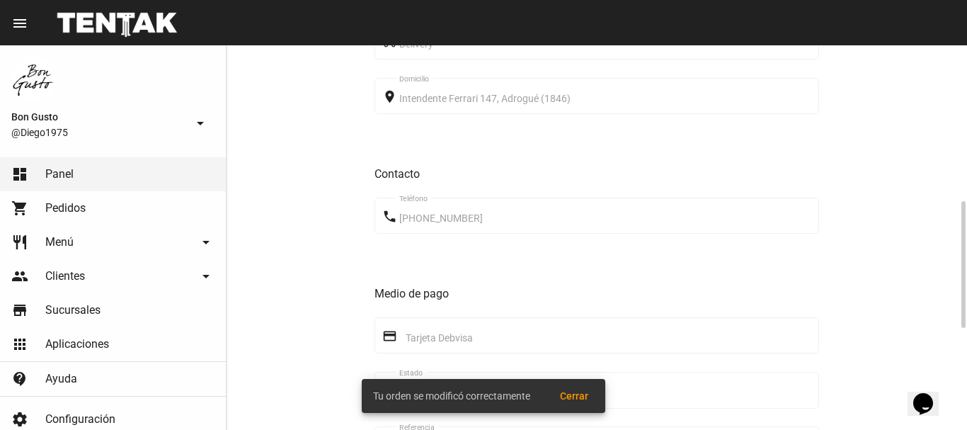
scroll to position [0, 0]
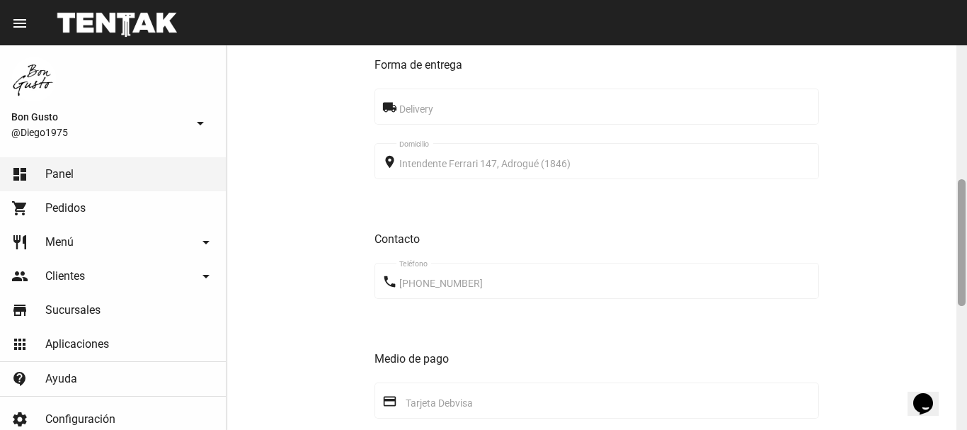
drag, startPoint x: 962, startPoint y: 73, endPoint x: 967, endPoint y: 208, distance: 135.3
click at [967, 208] on div at bounding box center [962, 237] width 11 height 384
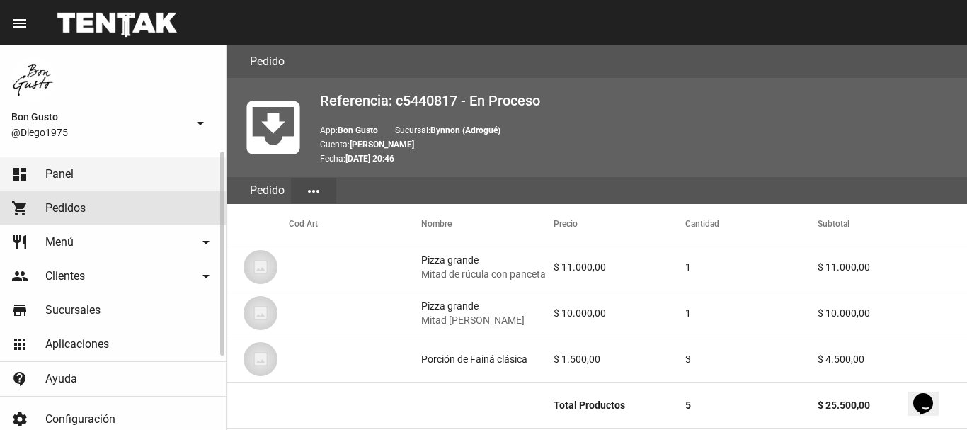
click at [85, 204] on span "Pedidos" at bounding box center [65, 208] width 40 height 14
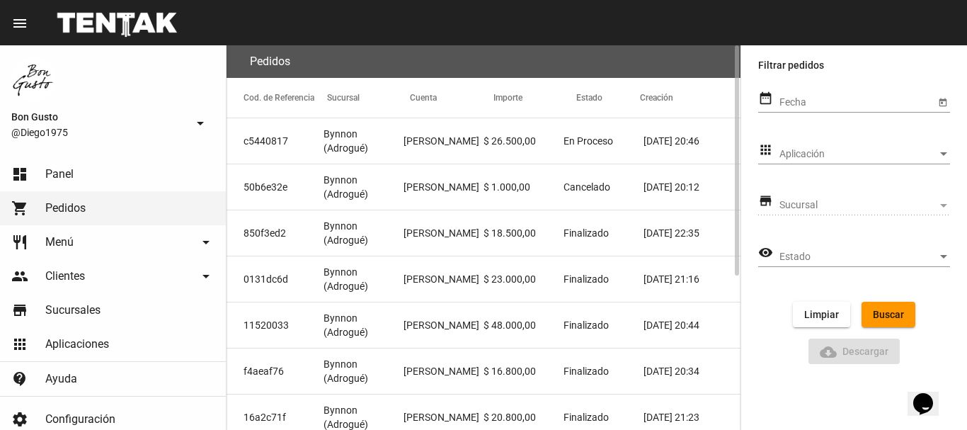
click at [474, 229] on mat-cell "Juan Jose Camara" at bounding box center [444, 232] width 80 height 45
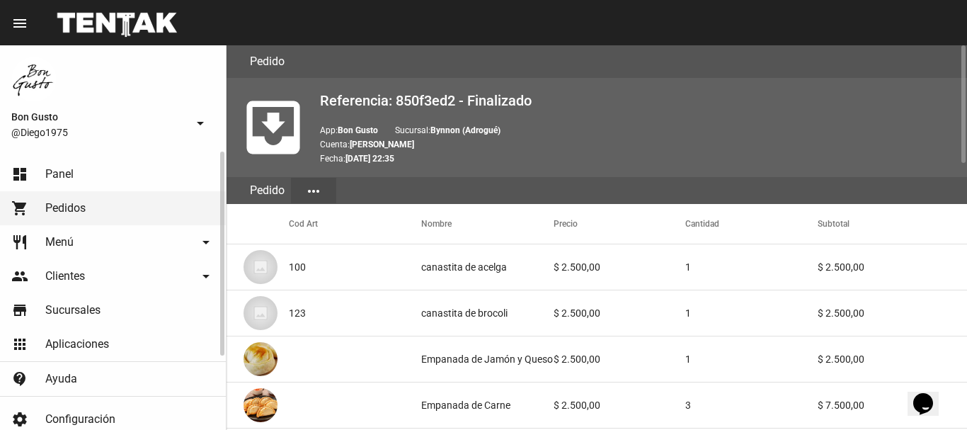
click at [89, 170] on link "dashboard Panel" at bounding box center [113, 174] width 226 height 34
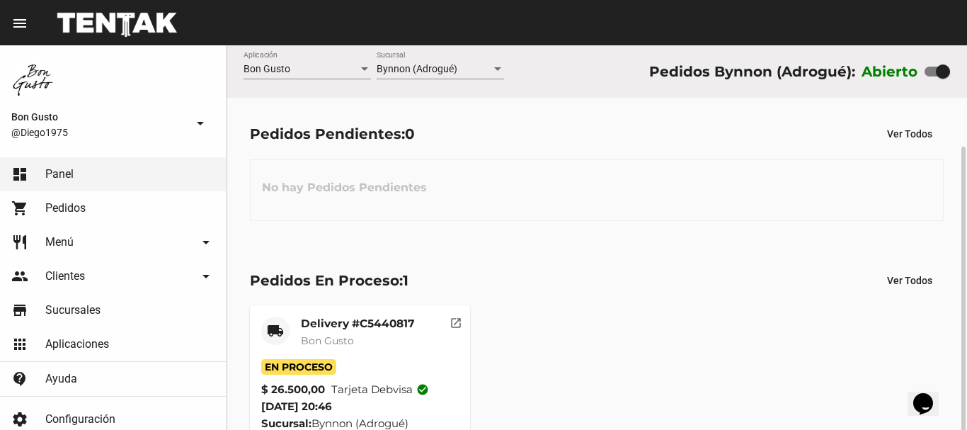
scroll to position [54, 0]
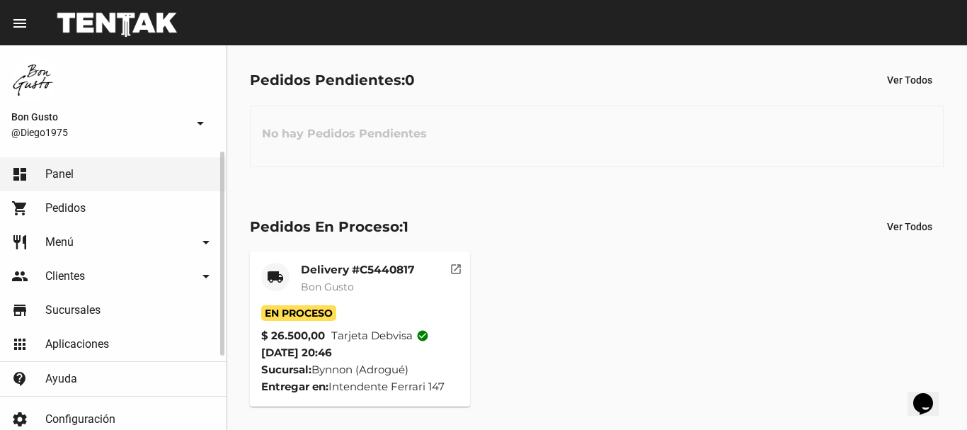
click at [85, 198] on link "shopping_cart Pedidos" at bounding box center [113, 208] width 226 height 34
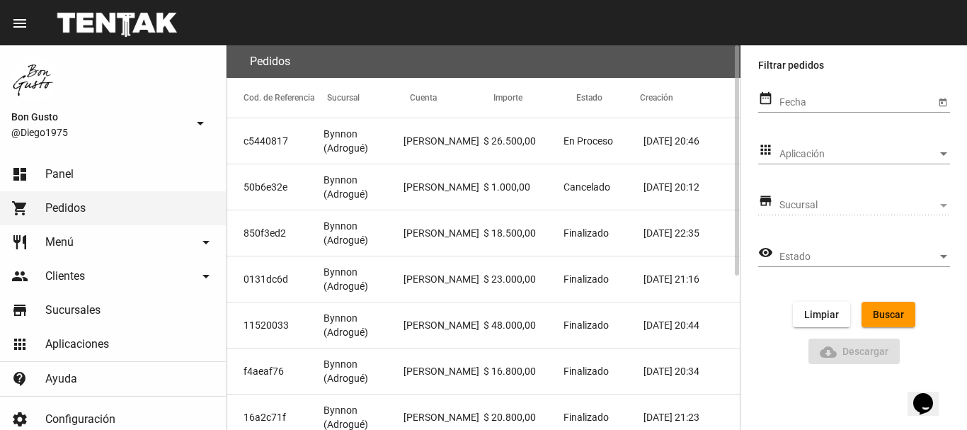
click at [467, 150] on mat-cell "Federico Garrote" at bounding box center [444, 140] width 80 height 45
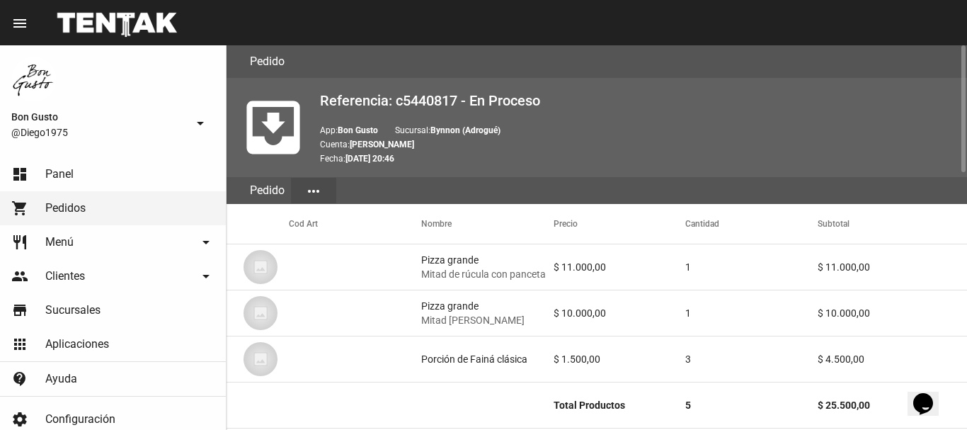
scroll to position [780, 0]
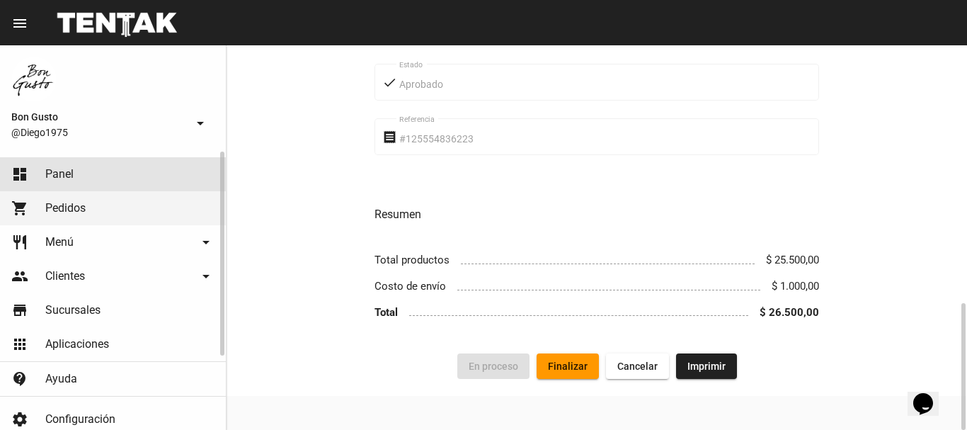
click at [94, 173] on link "dashboard Panel" at bounding box center [113, 174] width 226 height 34
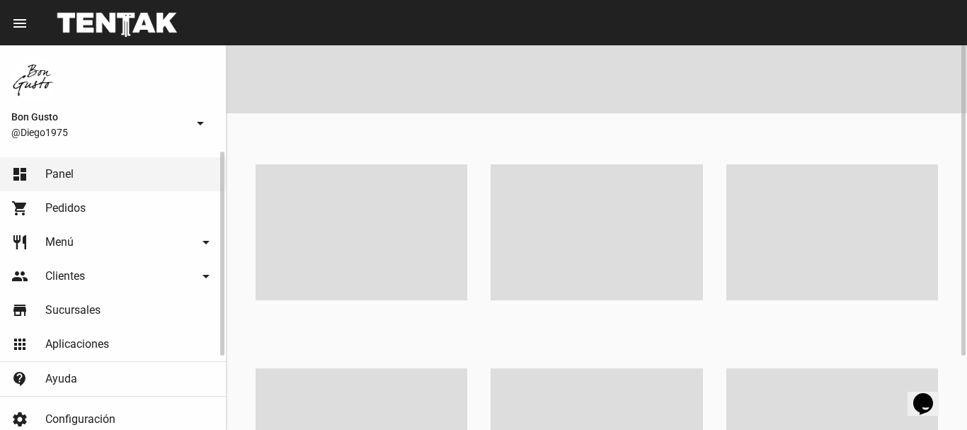
click at [93, 196] on link "shopping_cart Pedidos" at bounding box center [113, 208] width 226 height 34
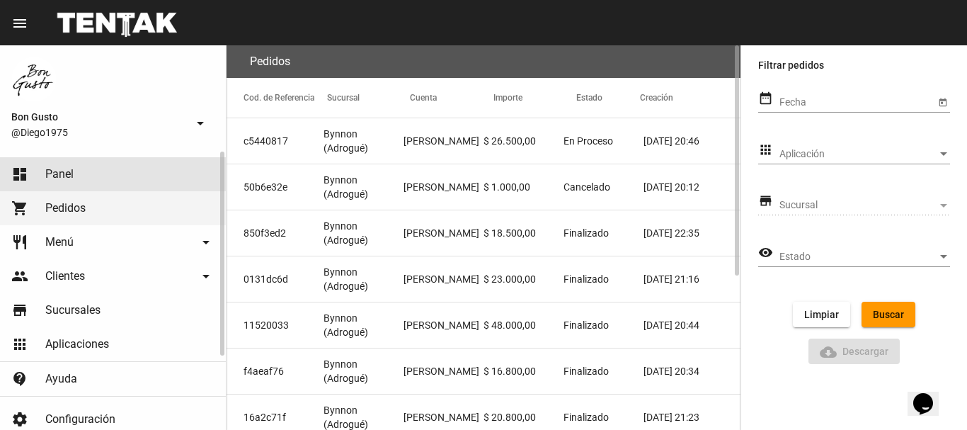
click at [57, 179] on span "Panel" at bounding box center [59, 174] width 28 height 14
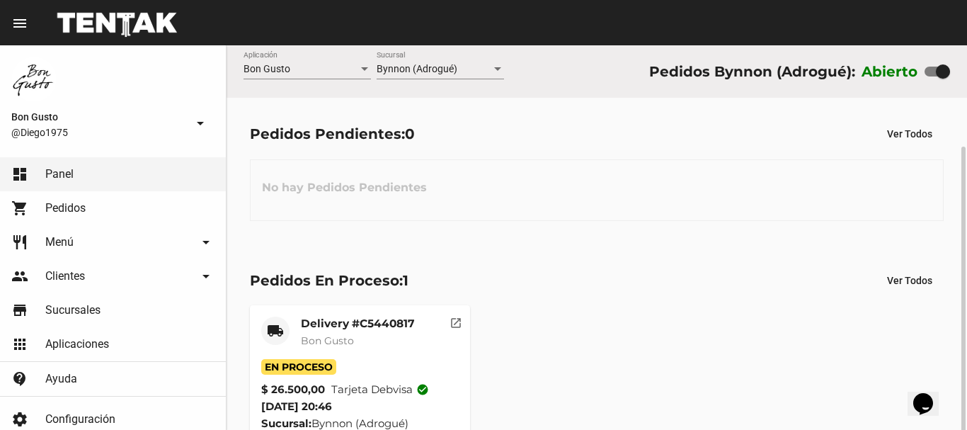
scroll to position [54, 0]
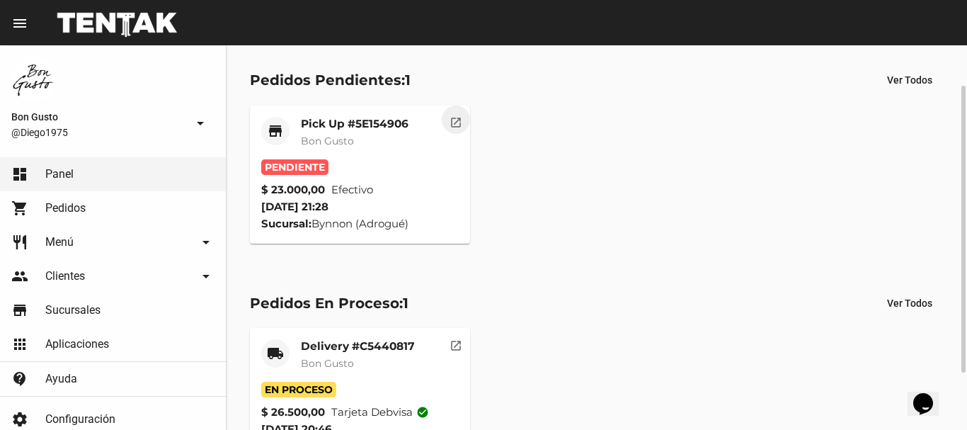
click at [454, 127] on mat-icon "open_in_new" at bounding box center [456, 120] width 13 height 13
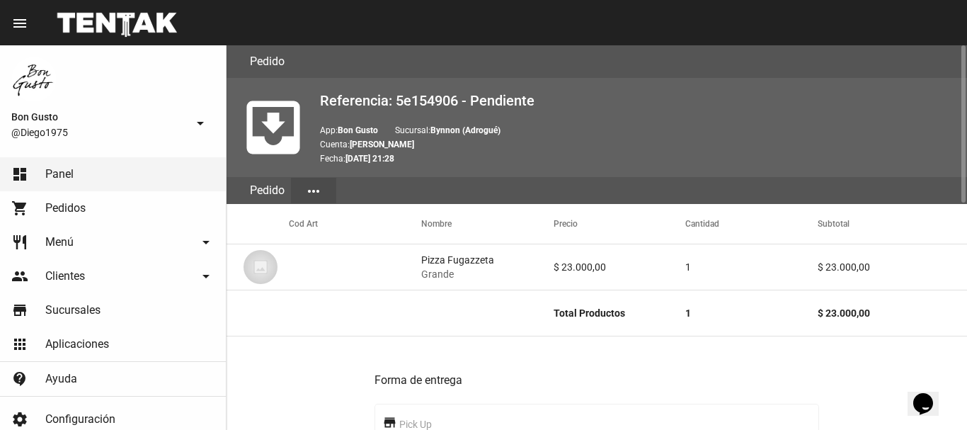
scroll to position [553, 0]
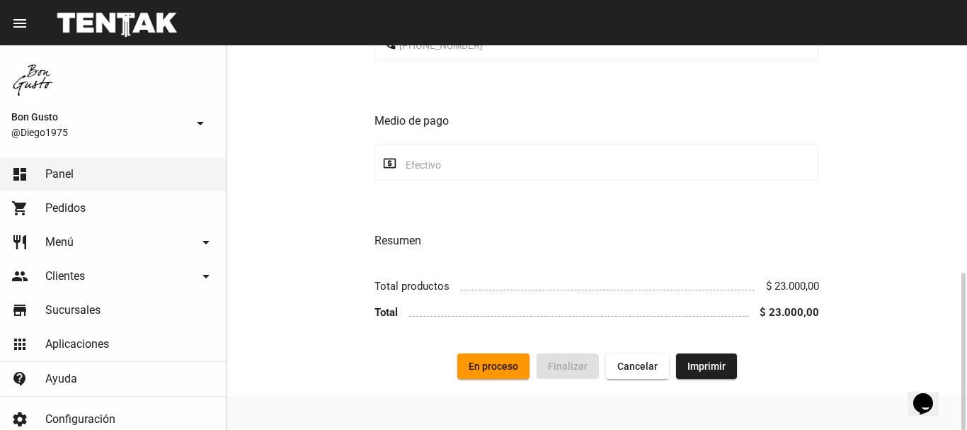
click at [503, 363] on span "En proceso" at bounding box center [494, 365] width 50 height 11
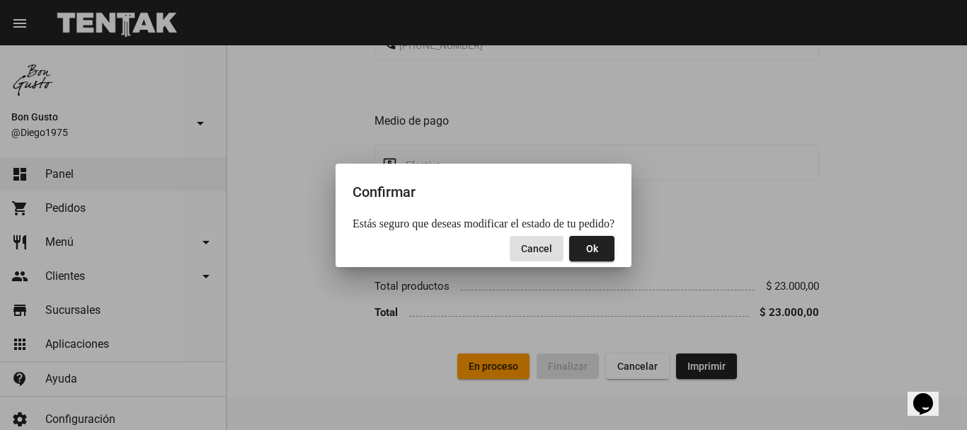
click at [586, 249] on span "Ok" at bounding box center [592, 248] width 12 height 11
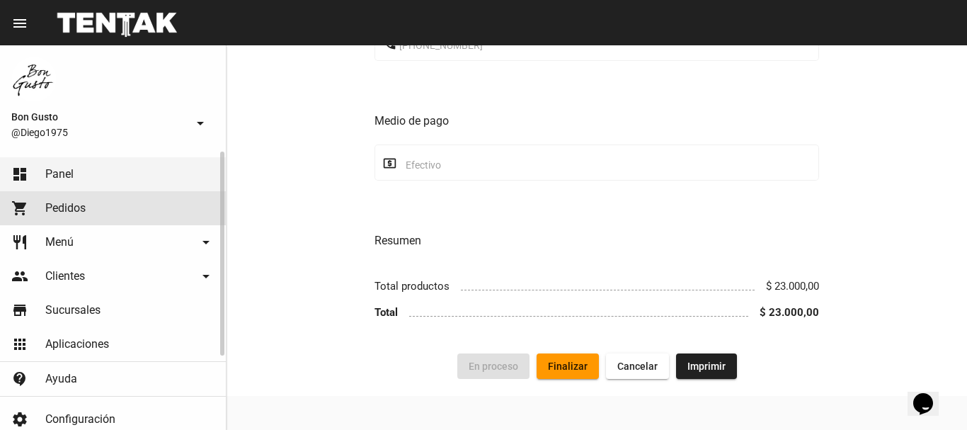
click at [35, 203] on link "shopping_cart Pedidos" at bounding box center [113, 208] width 226 height 34
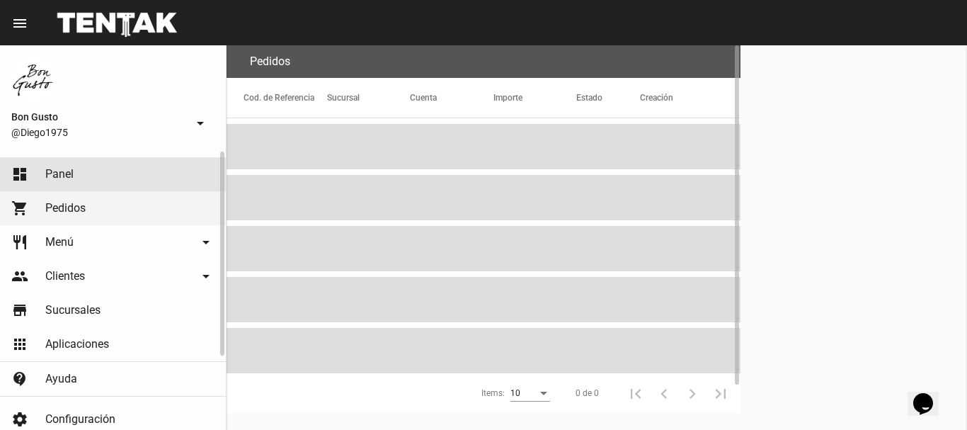
click at [82, 171] on link "dashboard Panel" at bounding box center [113, 174] width 226 height 34
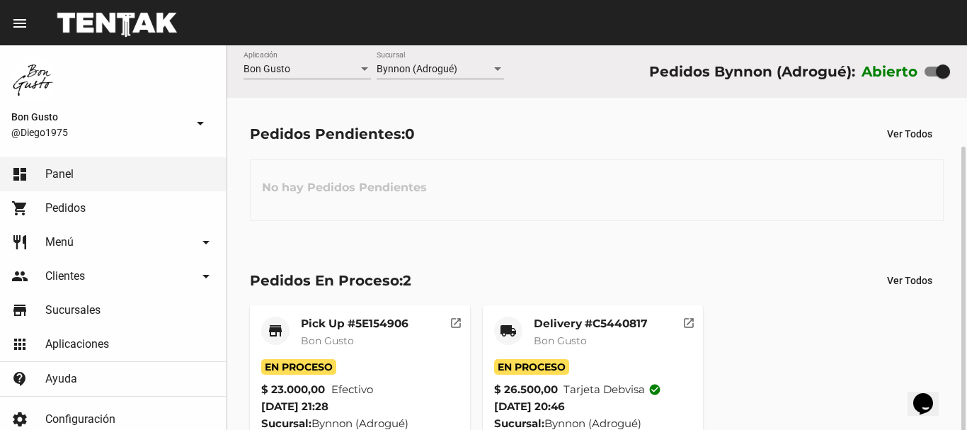
scroll to position [54, 0]
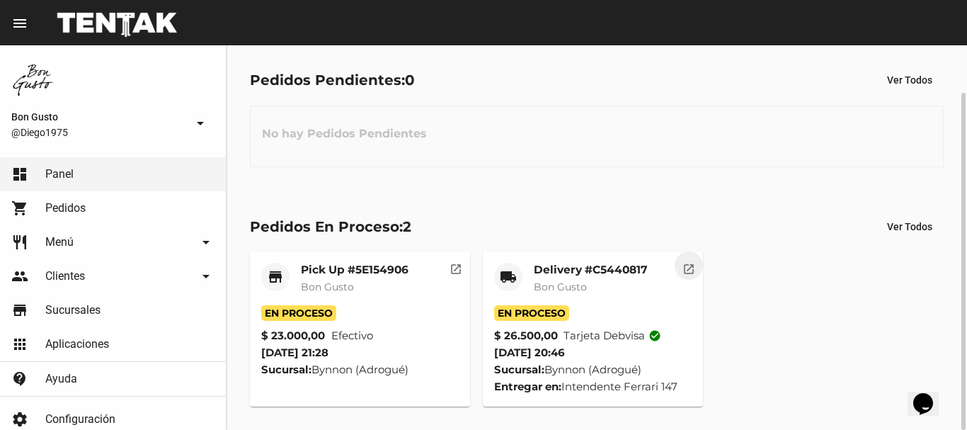
click at [685, 272] on mat-icon "open_in_new" at bounding box center [689, 267] width 13 height 13
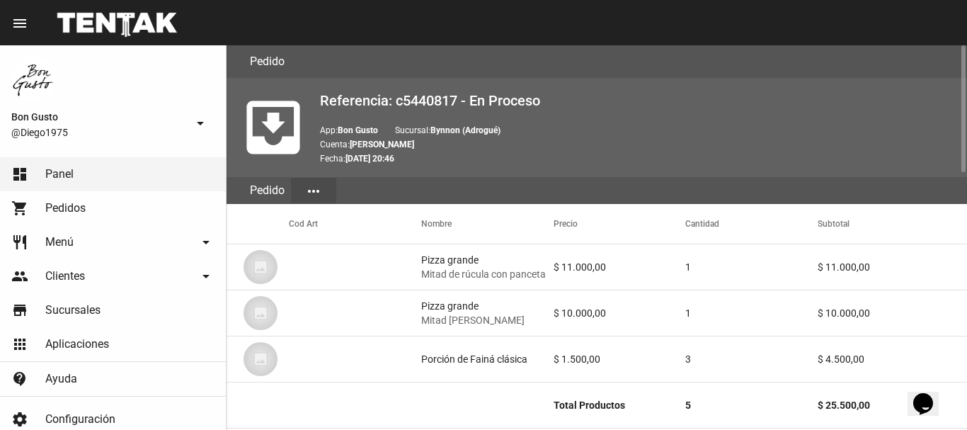
scroll to position [780, 0]
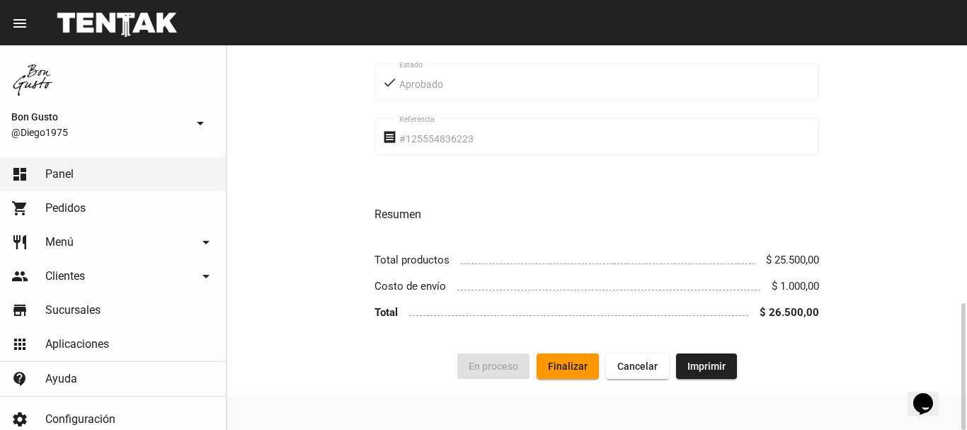
click at [583, 367] on span "Finalizar" at bounding box center [568, 365] width 40 height 11
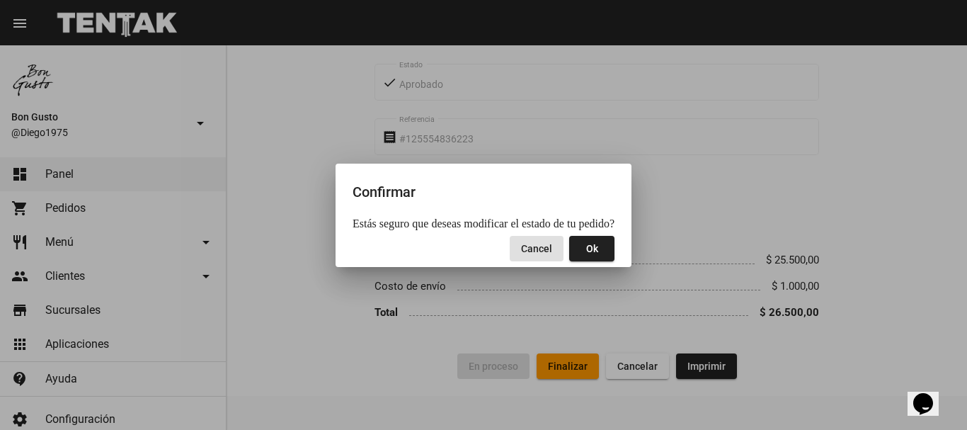
click at [600, 250] on button "Ok" at bounding box center [591, 248] width 45 height 25
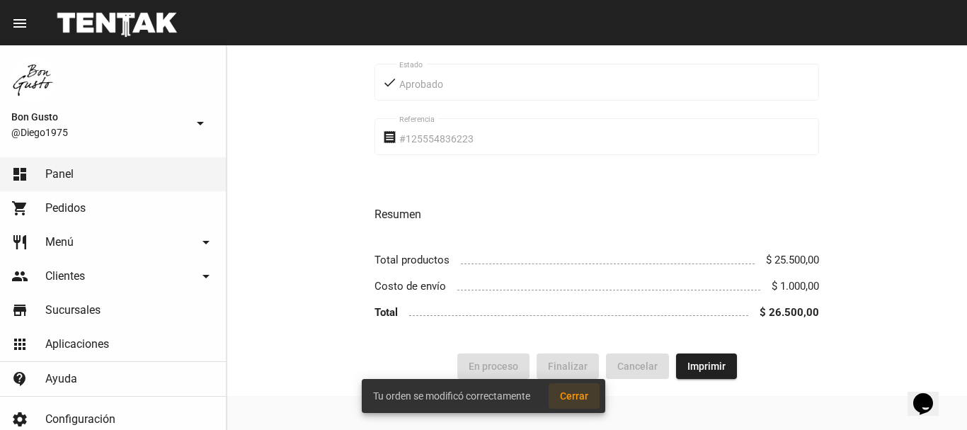
click at [583, 392] on span "Cerrar" at bounding box center [574, 395] width 28 height 11
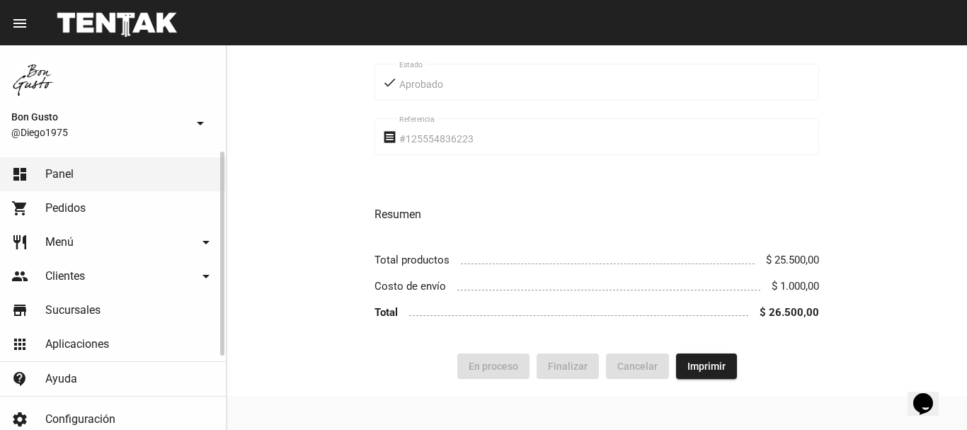
click at [102, 172] on link "dashboard Panel" at bounding box center [113, 174] width 226 height 34
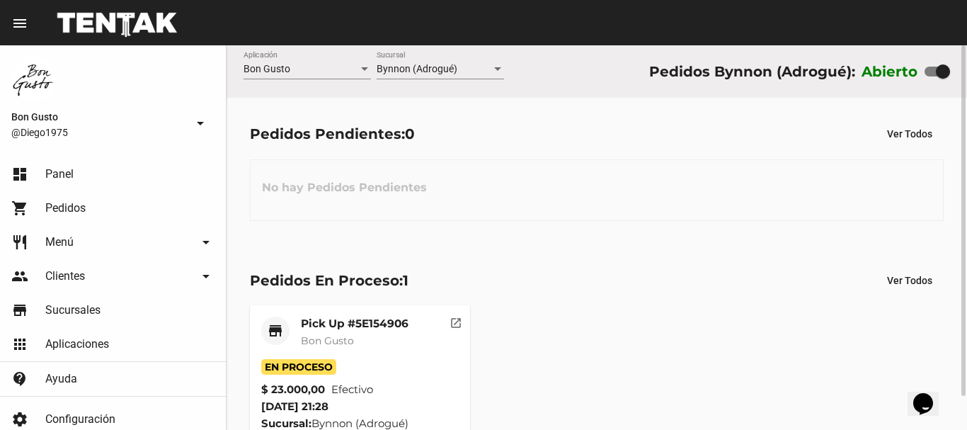
scroll to position [37, 0]
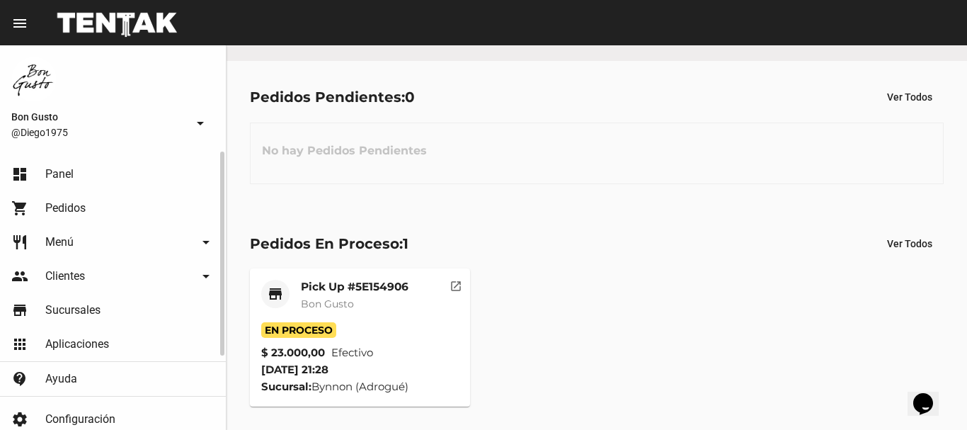
click at [61, 201] on span "Pedidos" at bounding box center [65, 208] width 40 height 14
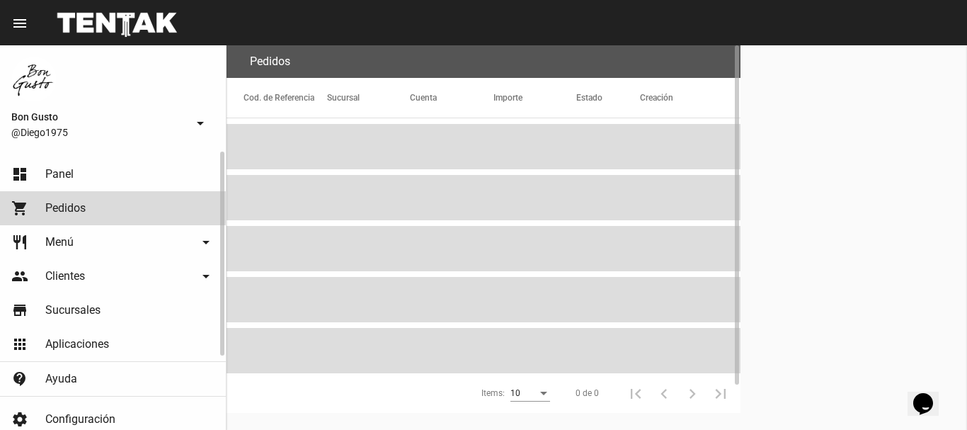
click at [63, 181] on link "dashboard Panel" at bounding box center [113, 174] width 226 height 34
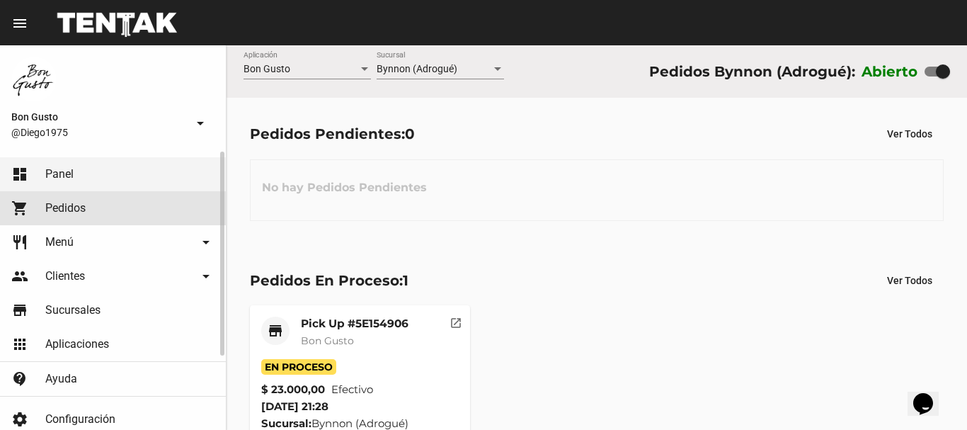
click at [76, 196] on link "shopping_cart Pedidos" at bounding box center [113, 208] width 226 height 34
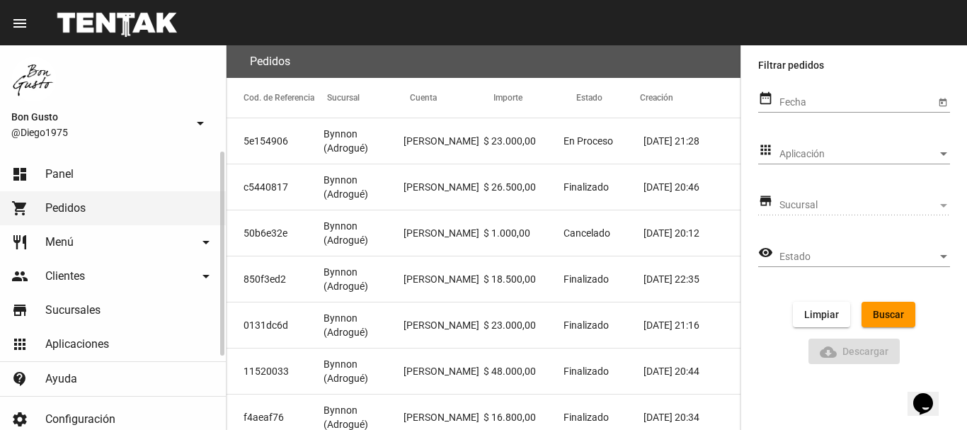
click at [106, 166] on link "dashboard Panel" at bounding box center [113, 174] width 226 height 34
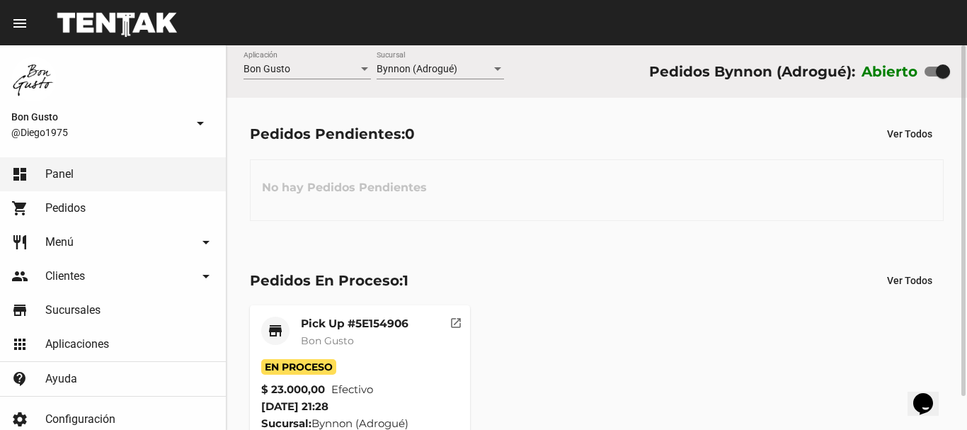
scroll to position [37, 0]
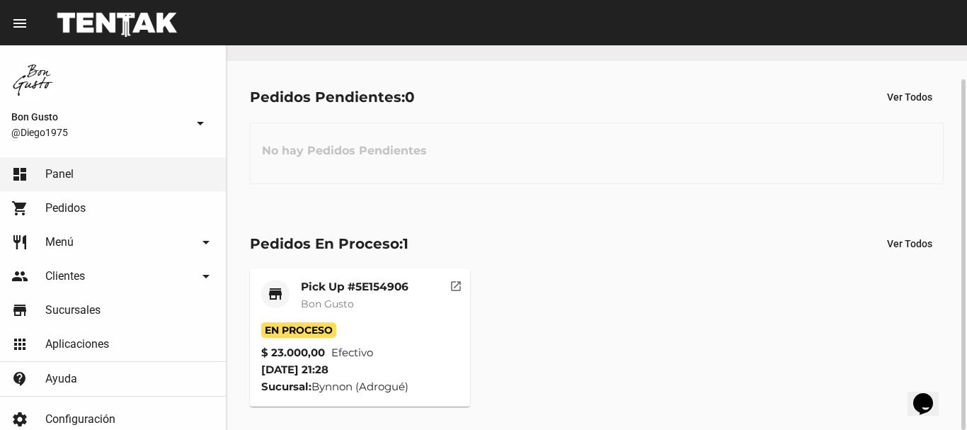
click at [452, 280] on mat-icon "open_in_new" at bounding box center [456, 284] width 13 height 13
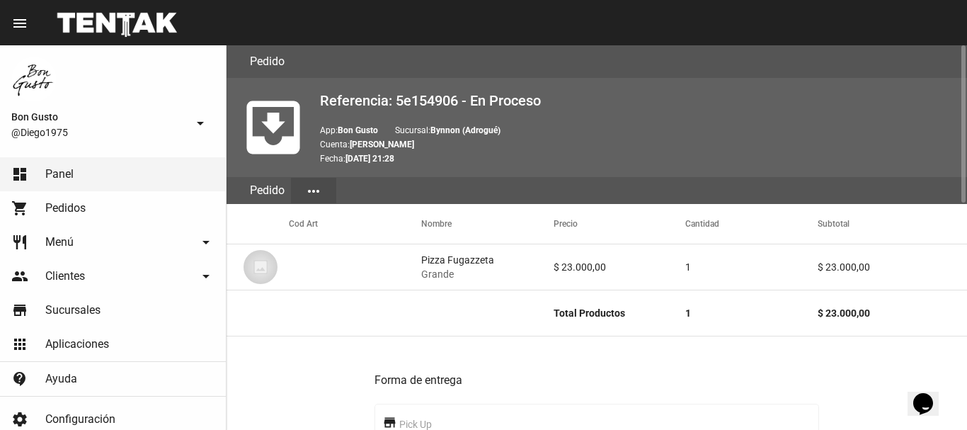
scroll to position [553, 0]
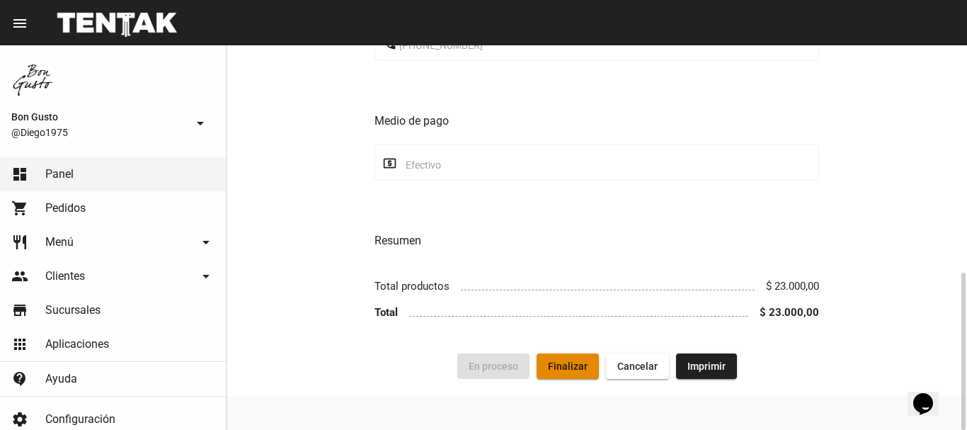
click at [577, 364] on span "Finalizar" at bounding box center [568, 365] width 40 height 11
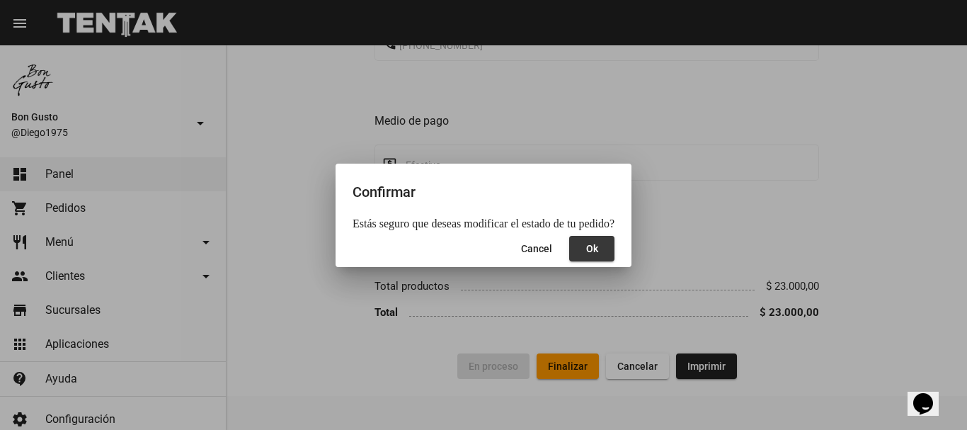
click at [590, 256] on button "Ok" at bounding box center [591, 248] width 45 height 25
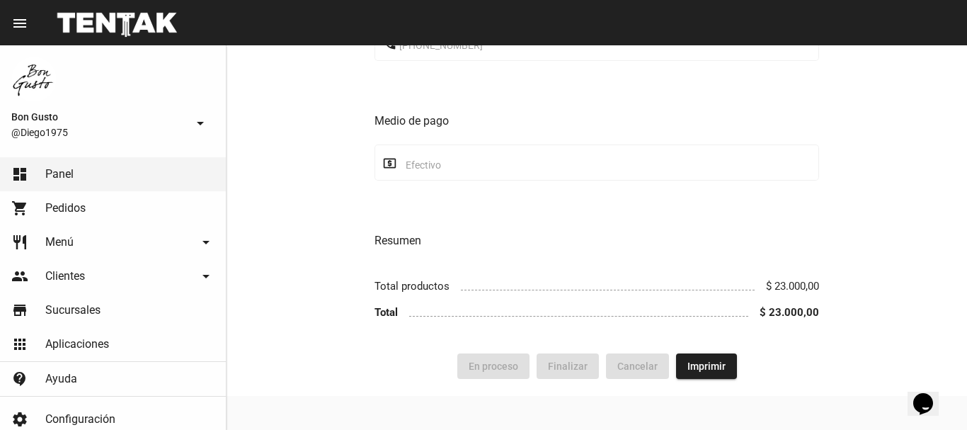
click at [590, 256] on div "Forma de entrega store Pick Up place Bynnon (Adrogué) Sucursal Jorge Santiago B…" at bounding box center [597, 68] width 445 height 537
drag, startPoint x: 59, startPoint y: 203, endPoint x: 73, endPoint y: 174, distance: 31.7
click at [59, 203] on span "Pedidos" at bounding box center [65, 208] width 40 height 14
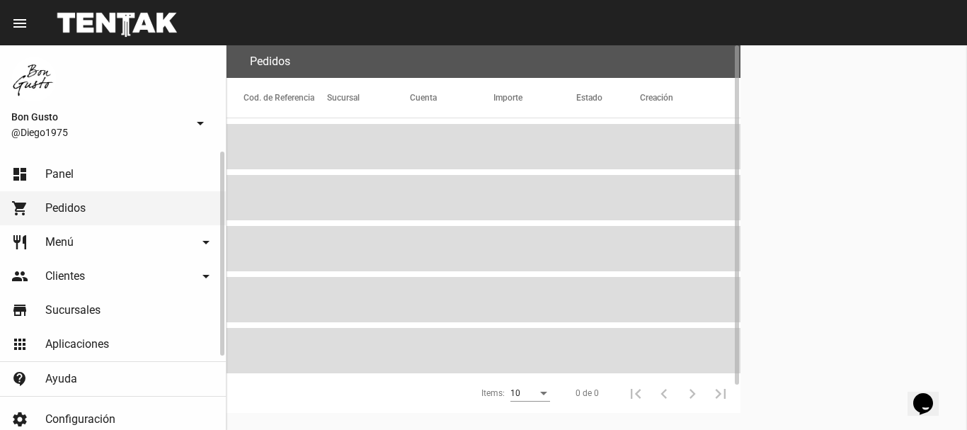
click at [74, 173] on link "dashboard Panel" at bounding box center [113, 174] width 226 height 34
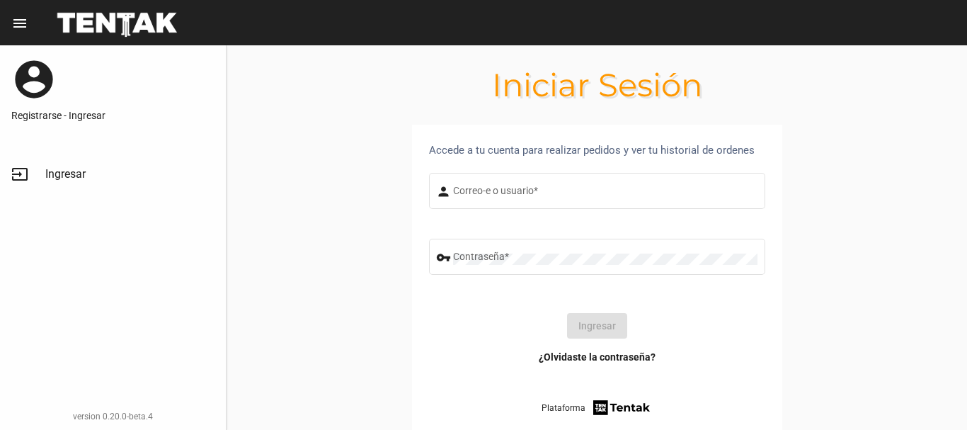
type input "diego1975"
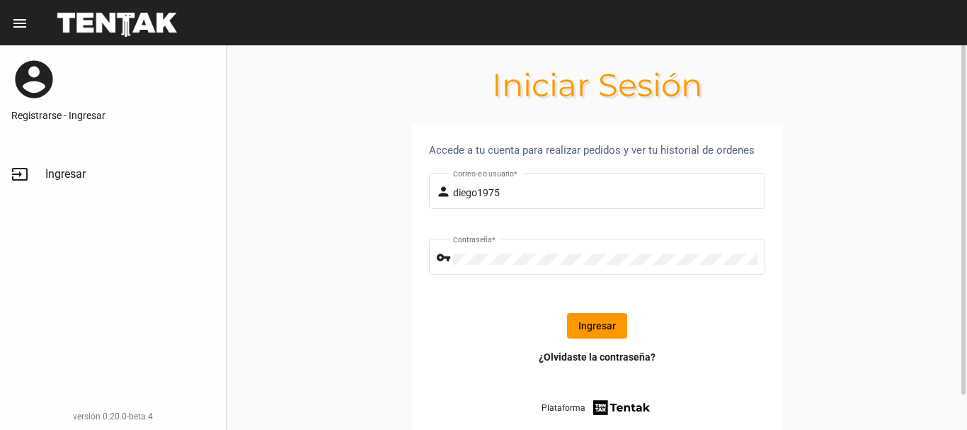
click at [610, 334] on button "Ingresar" at bounding box center [597, 325] width 60 height 25
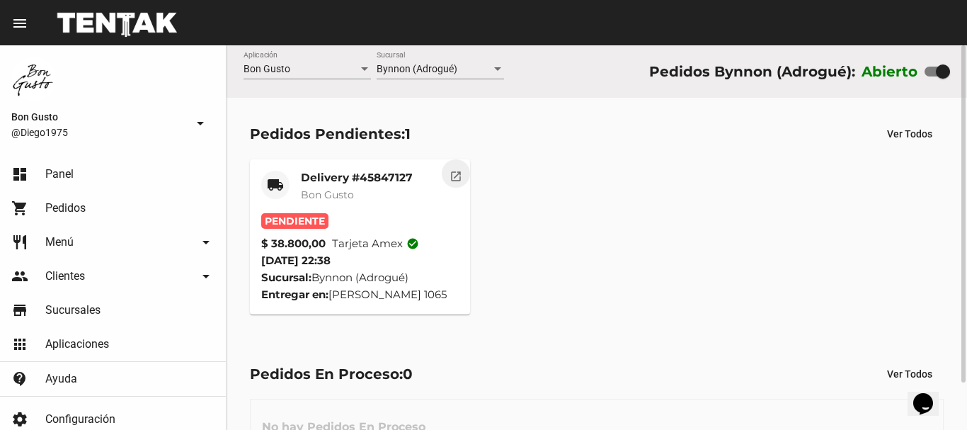
click at [462, 173] on mat-icon "open_in_new" at bounding box center [456, 174] width 13 height 13
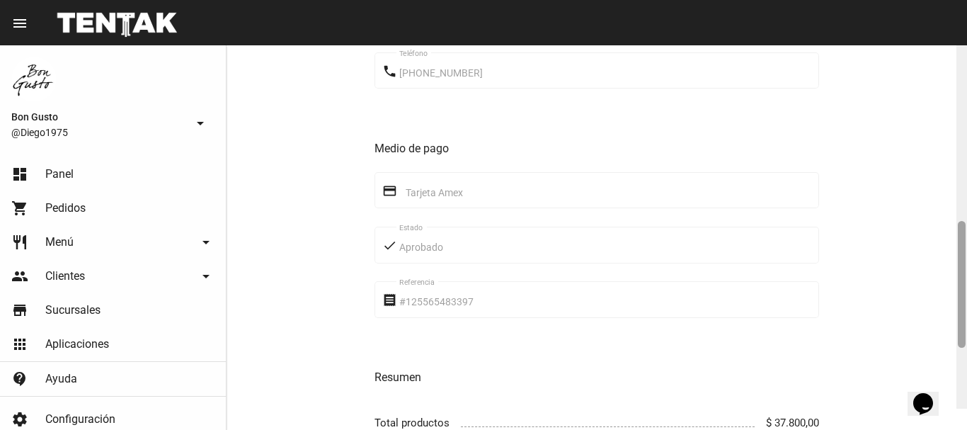
drag, startPoint x: 962, startPoint y: 65, endPoint x: 967, endPoint y: 269, distance: 204.0
click at [967, 269] on div at bounding box center [962, 216] width 11 height 384
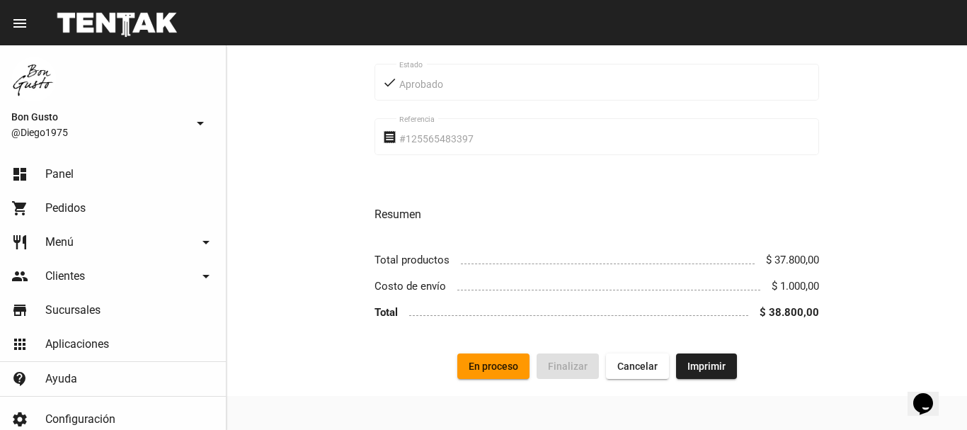
click at [500, 363] on span "En proceso" at bounding box center [494, 365] width 50 height 11
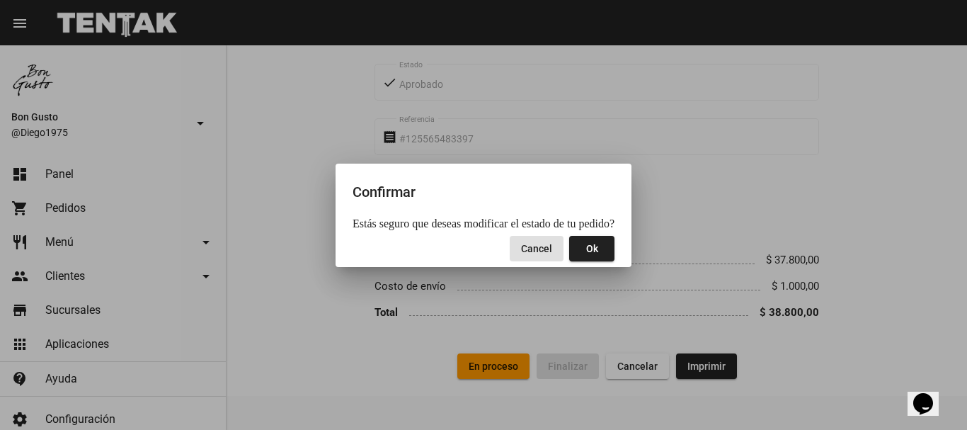
click at [586, 252] on span "Ok" at bounding box center [592, 248] width 12 height 11
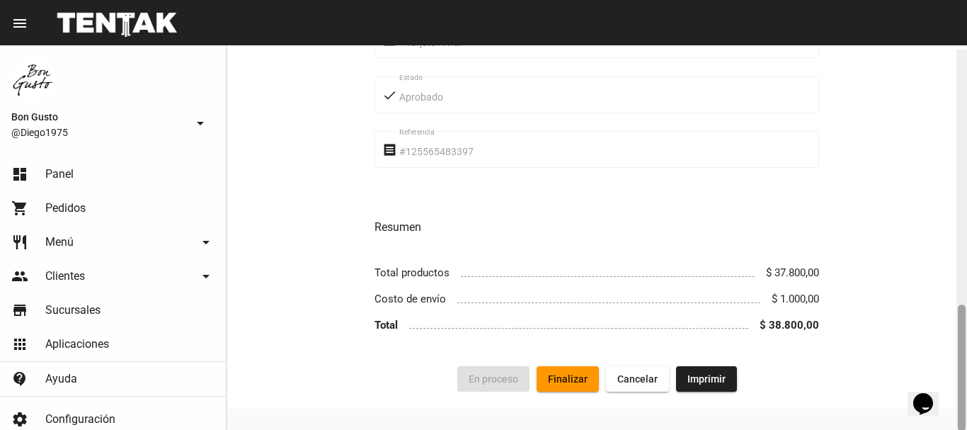
scroll to position [772, 0]
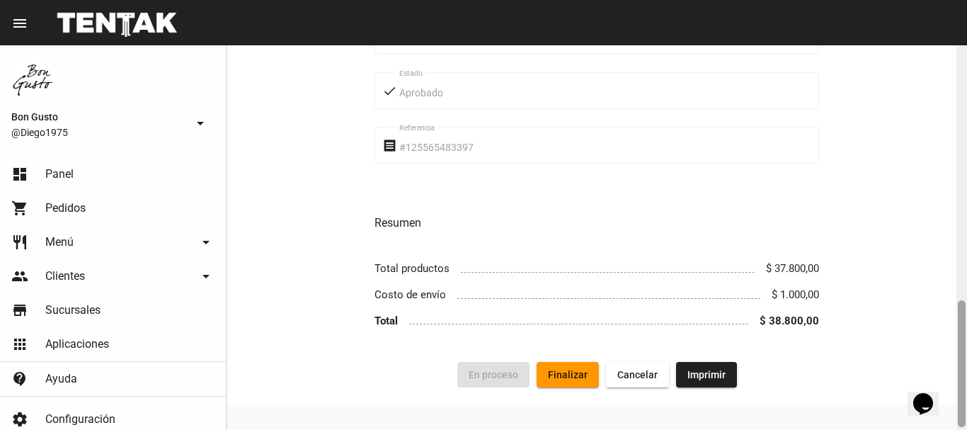
click at [959, 315] on div at bounding box center [962, 363] width 8 height 127
click at [554, 375] on span "Finalizar" at bounding box center [568, 374] width 40 height 11
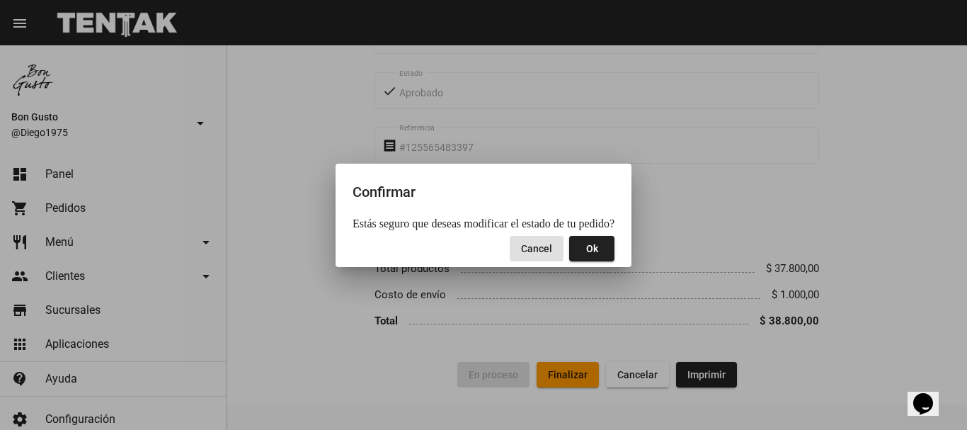
click at [596, 246] on button "Ok" at bounding box center [591, 248] width 45 height 25
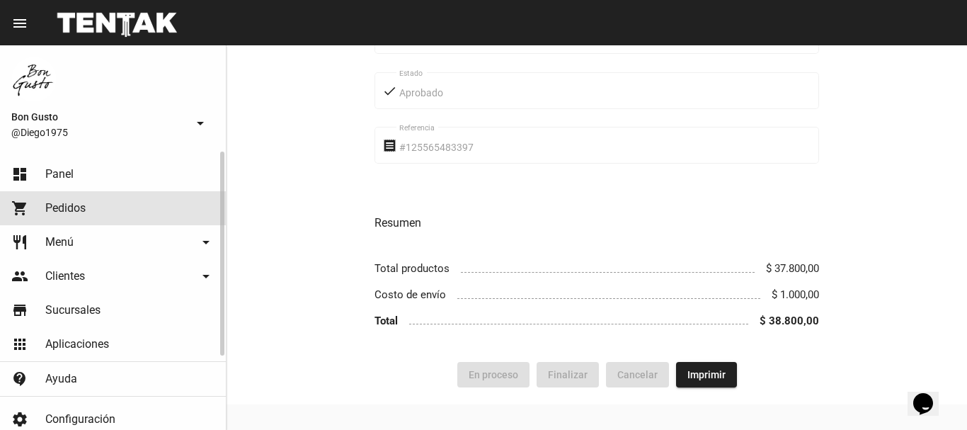
click at [95, 198] on link "shopping_cart Pedidos" at bounding box center [113, 208] width 226 height 34
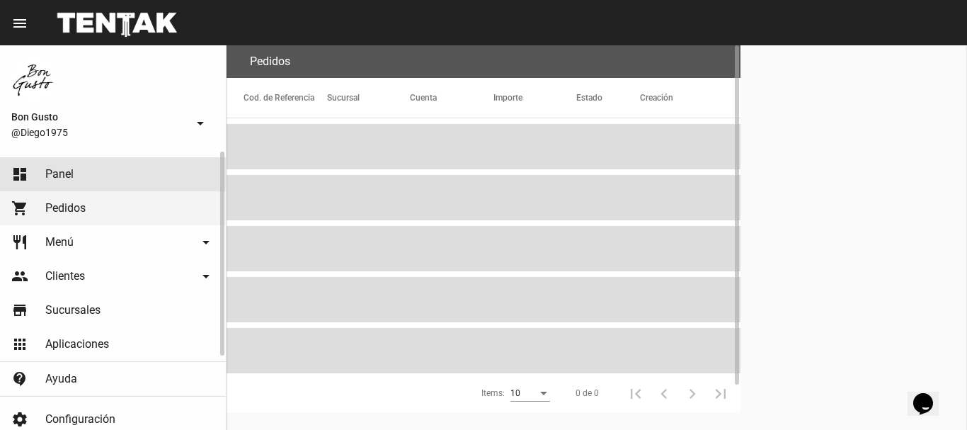
click at [101, 174] on link "dashboard Panel" at bounding box center [113, 174] width 226 height 34
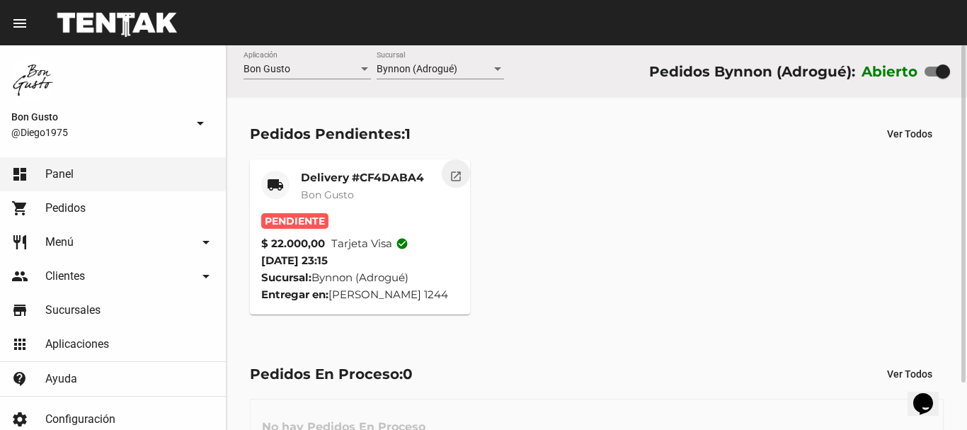
click at [460, 181] on mat-icon "open_in_new" at bounding box center [456, 174] width 13 height 13
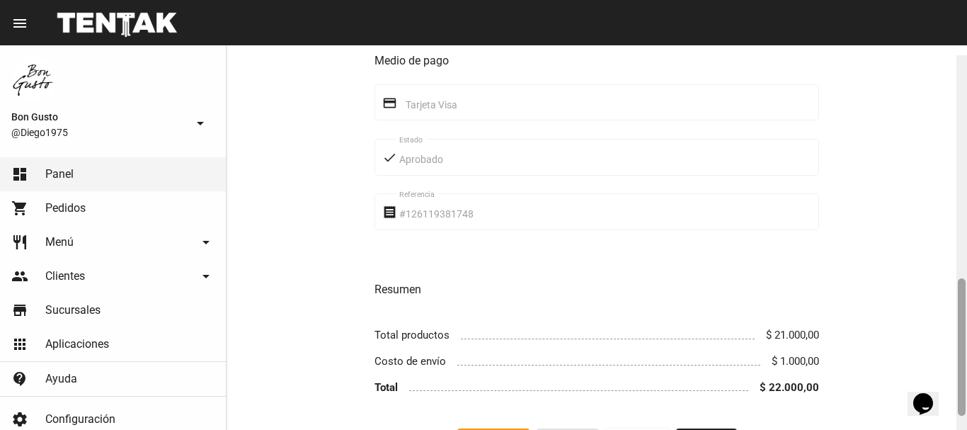
scroll to position [623, 0]
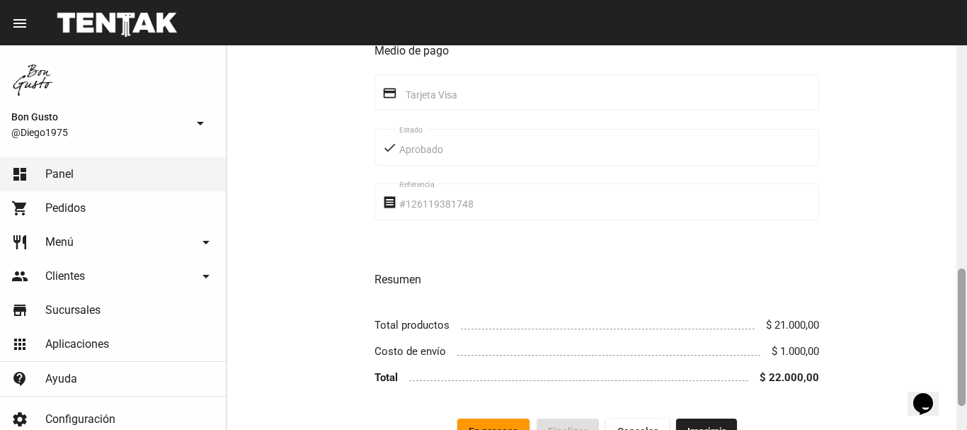
drag, startPoint x: 960, startPoint y: 59, endPoint x: 967, endPoint y: 283, distance: 223.8
click at [967, 283] on div at bounding box center [962, 237] width 11 height 384
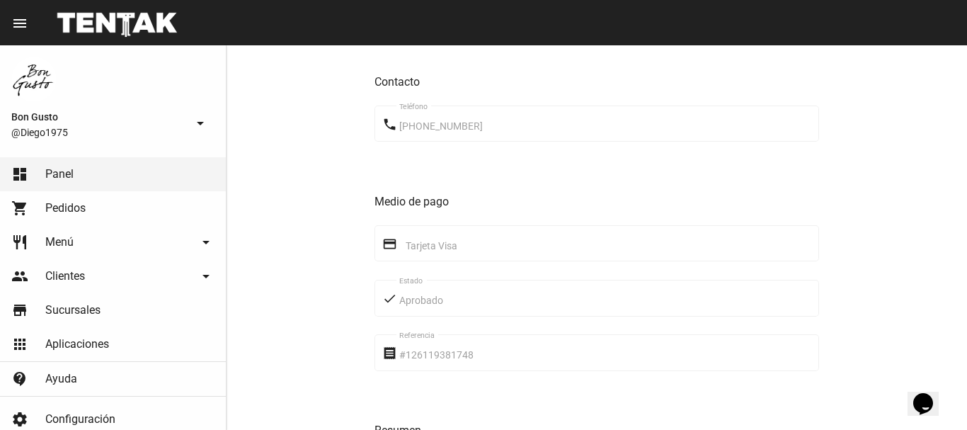
scroll to position [688, 0]
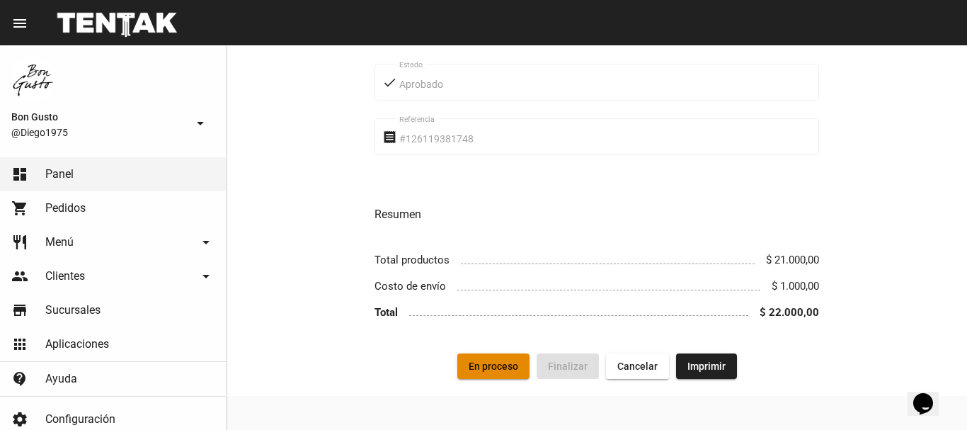
click at [513, 364] on span "En proceso" at bounding box center [494, 365] width 50 height 11
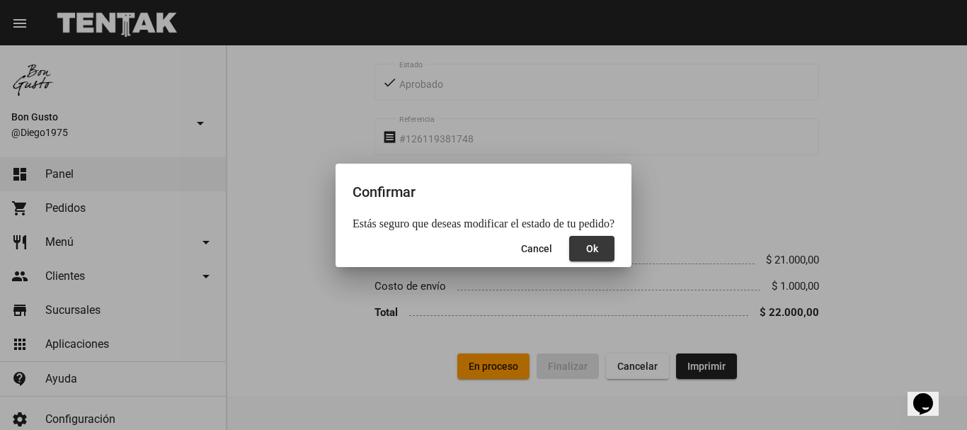
click at [579, 255] on button "Ok" at bounding box center [591, 248] width 45 height 25
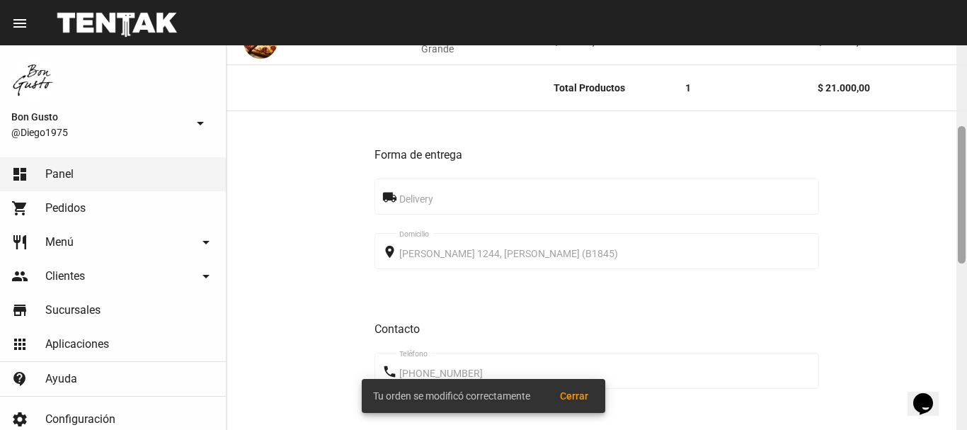
scroll to position [227, 0]
drag, startPoint x: 962, startPoint y: 63, endPoint x: 962, endPoint y: 144, distance: 81.4
click at [962, 144] on div at bounding box center [962, 194] width 8 height 137
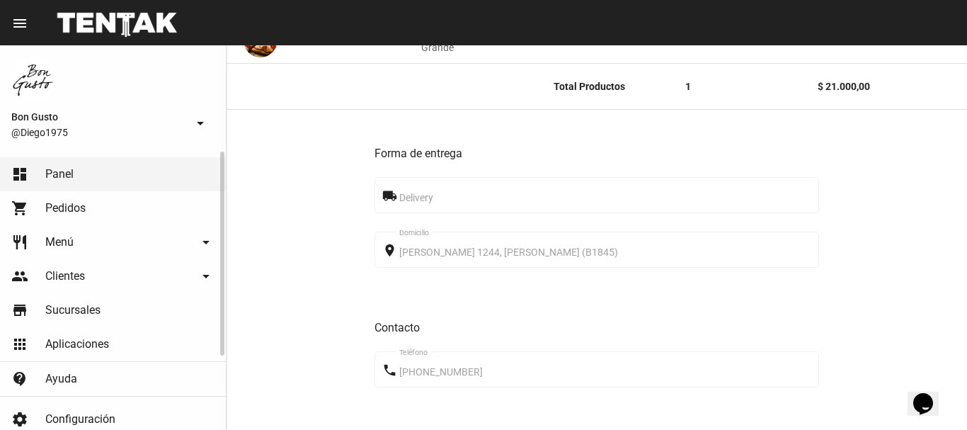
click at [64, 206] on span "Pedidos" at bounding box center [65, 208] width 40 height 14
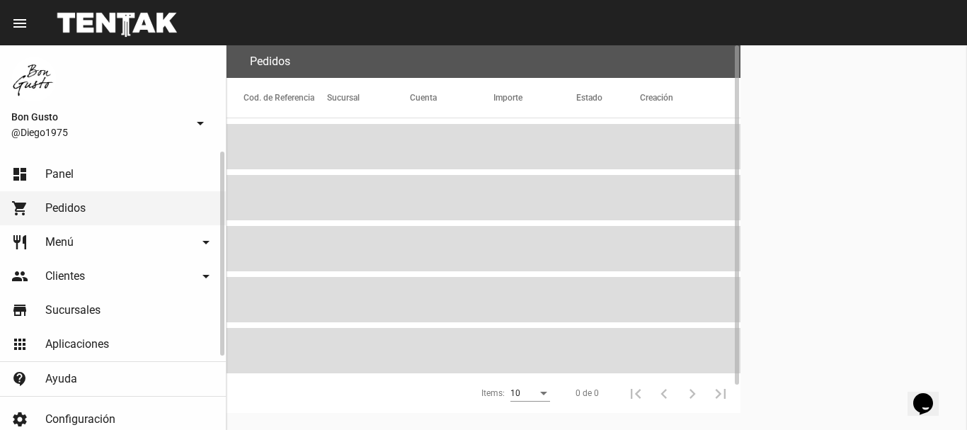
click at [81, 171] on link "dashboard Panel" at bounding box center [113, 174] width 226 height 34
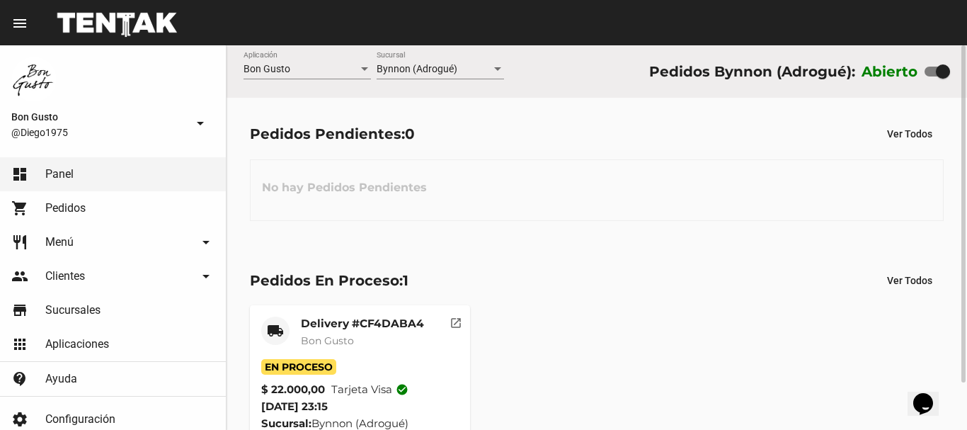
scroll to position [54, 0]
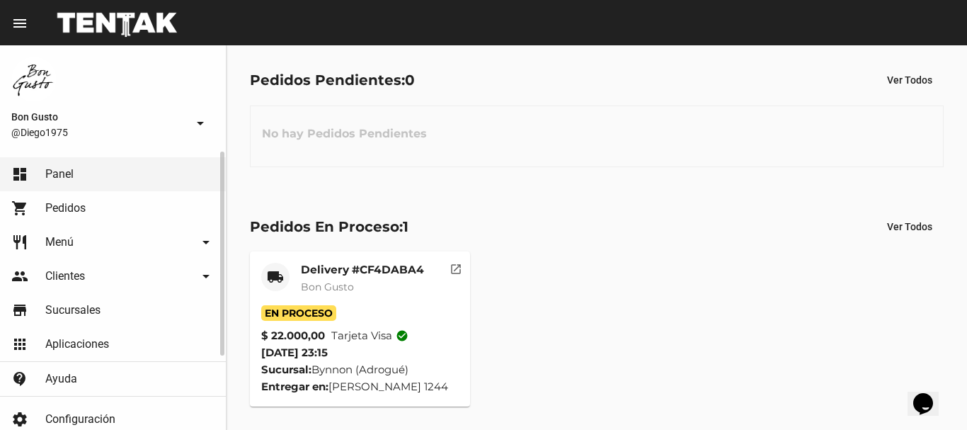
click at [91, 167] on link "dashboard Panel" at bounding box center [113, 174] width 226 height 34
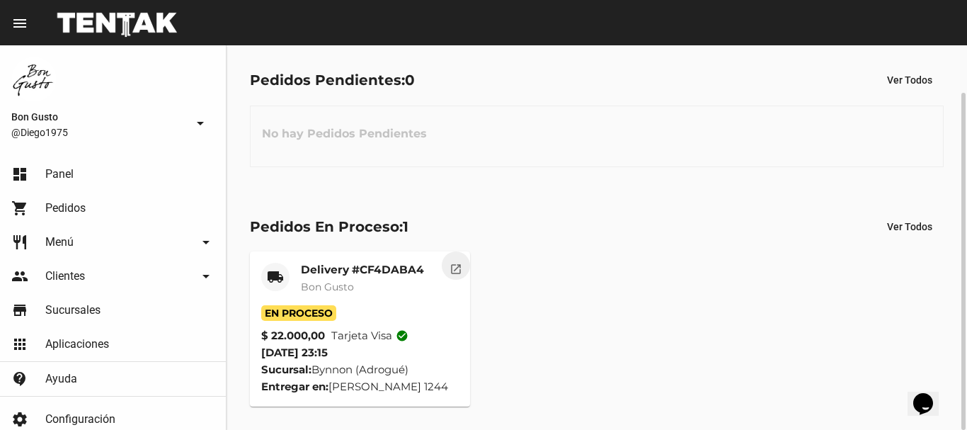
click at [460, 261] on mat-icon "open_in_new" at bounding box center [456, 267] width 13 height 13
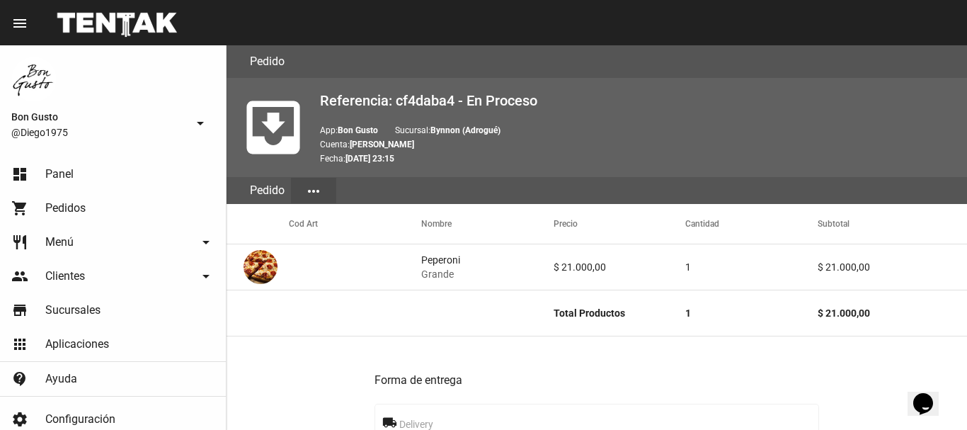
scroll to position [688, 0]
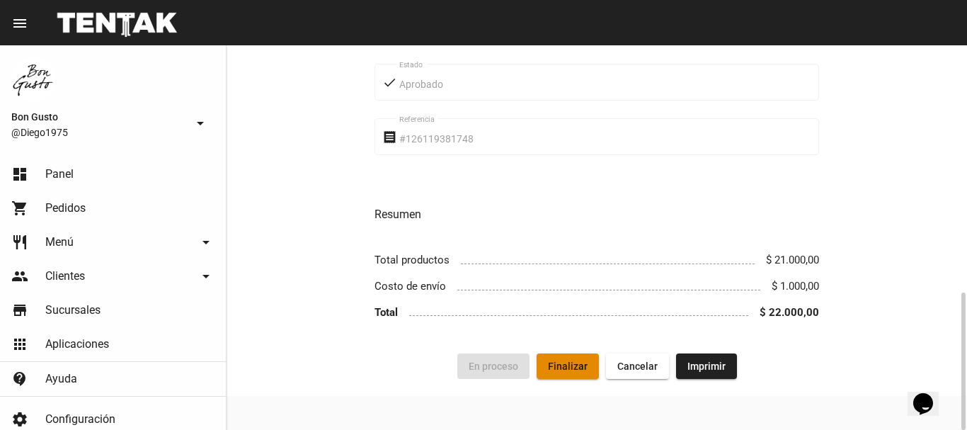
click at [580, 367] on span "Finalizar" at bounding box center [568, 365] width 40 height 11
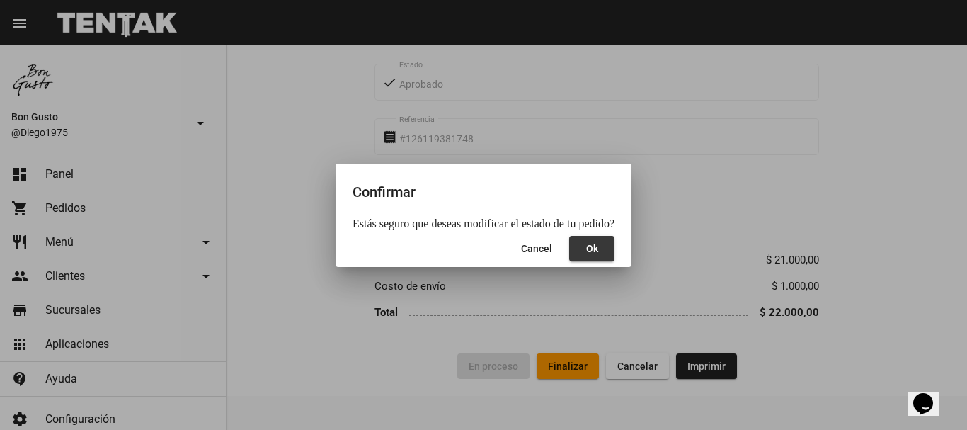
click at [592, 253] on button "Ok" at bounding box center [591, 248] width 45 height 25
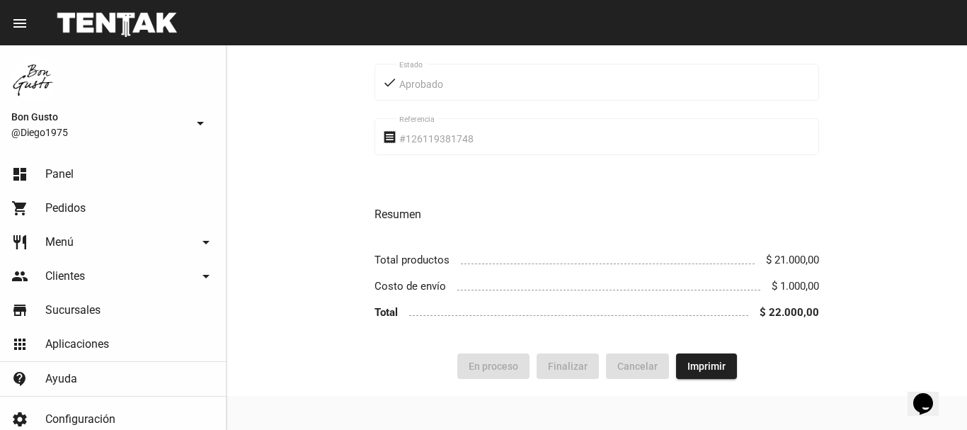
scroll to position [0, 0]
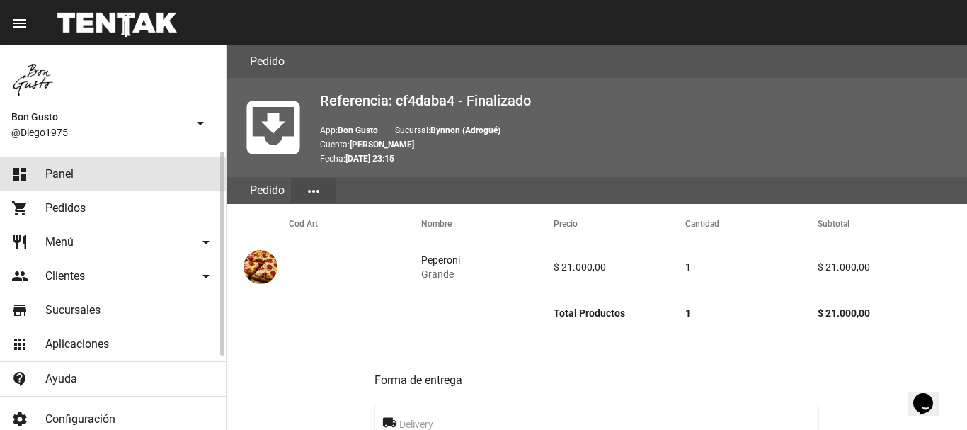
click at [75, 178] on link "dashboard Panel" at bounding box center [113, 174] width 226 height 34
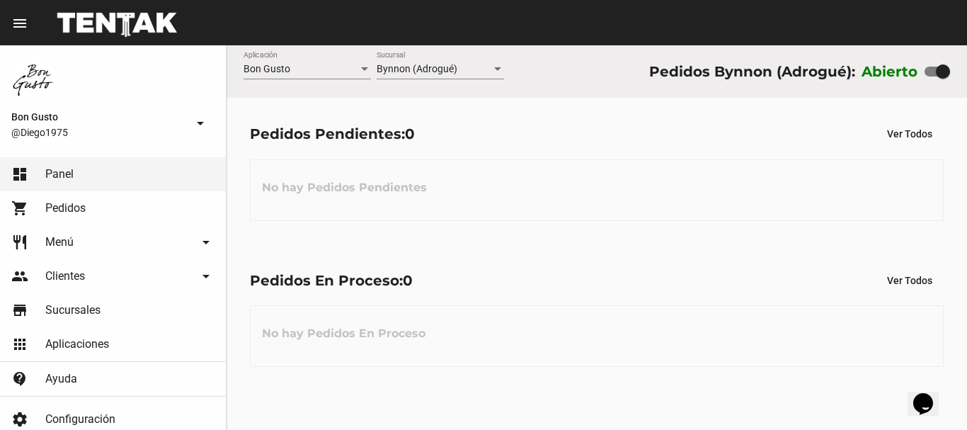
click at [950, 72] on div at bounding box center [943, 71] width 14 height 14
click at [932, 76] on input "checkbox" at bounding box center [931, 76] width 1 height 1
checkbox input "false"
